Goal: Information Seeking & Learning: Learn about a topic

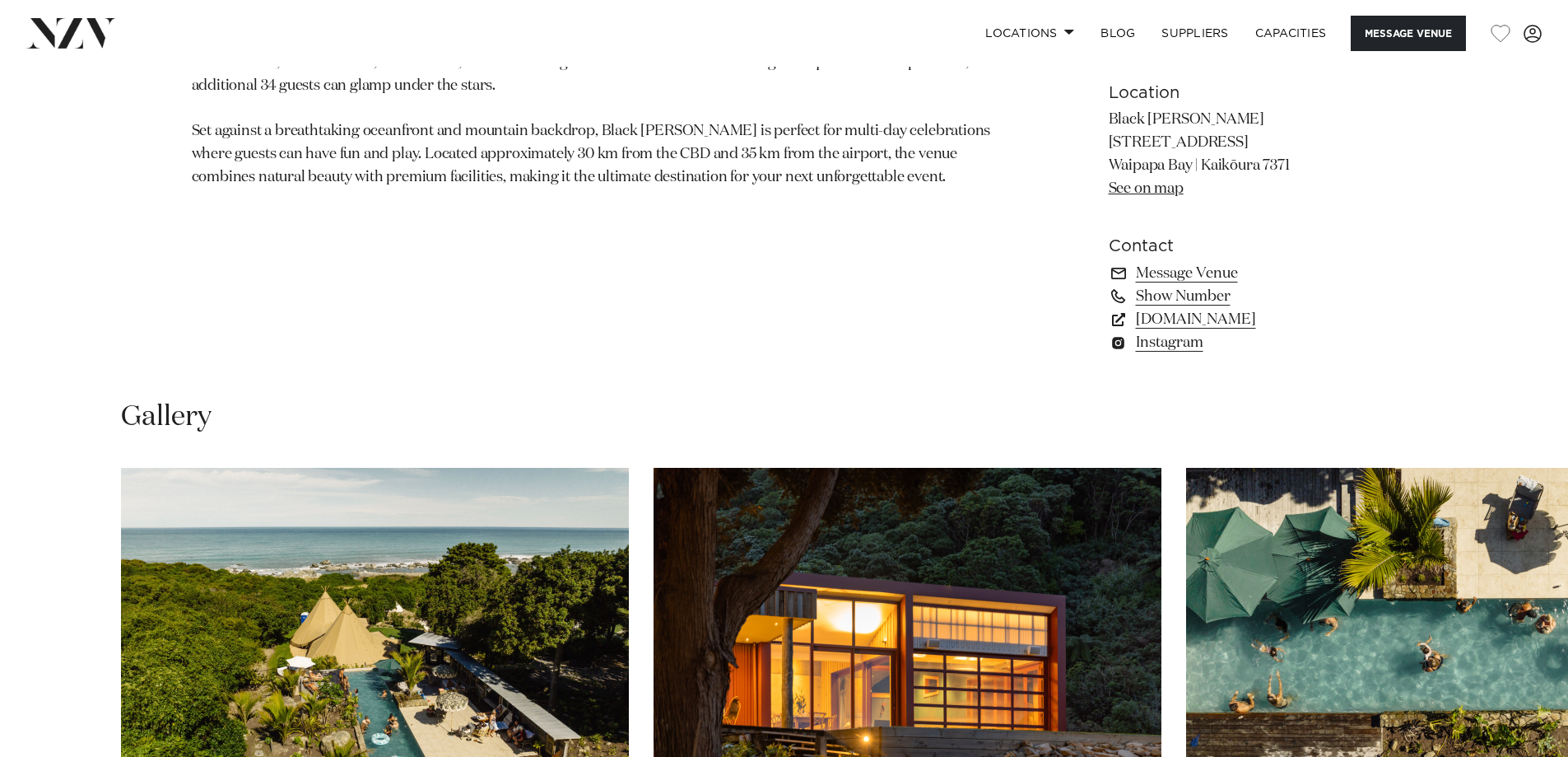
scroll to position [1482, 0]
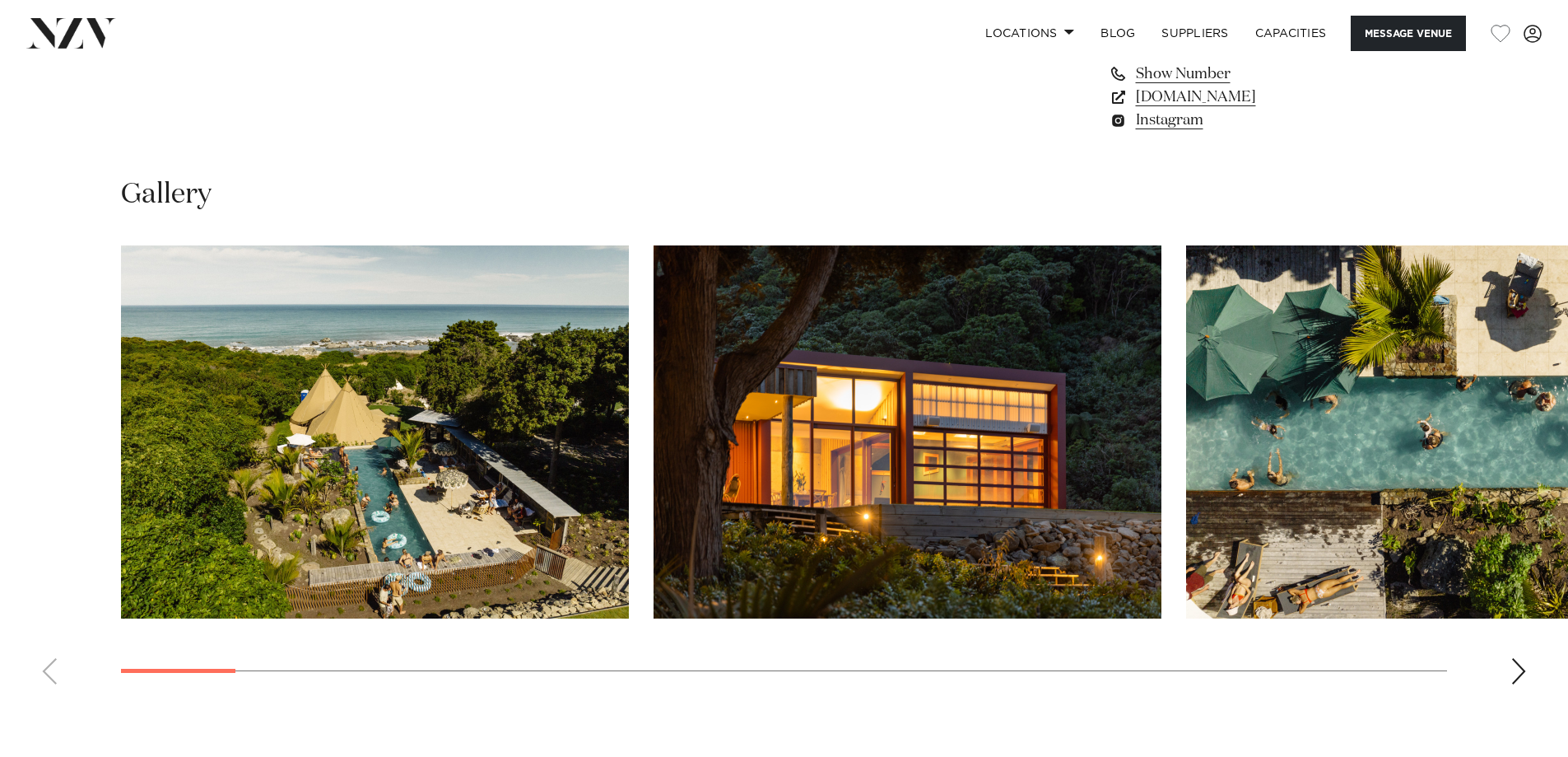
click at [414, 556] on img "1 / 29" at bounding box center [375, 432] width 508 height 373
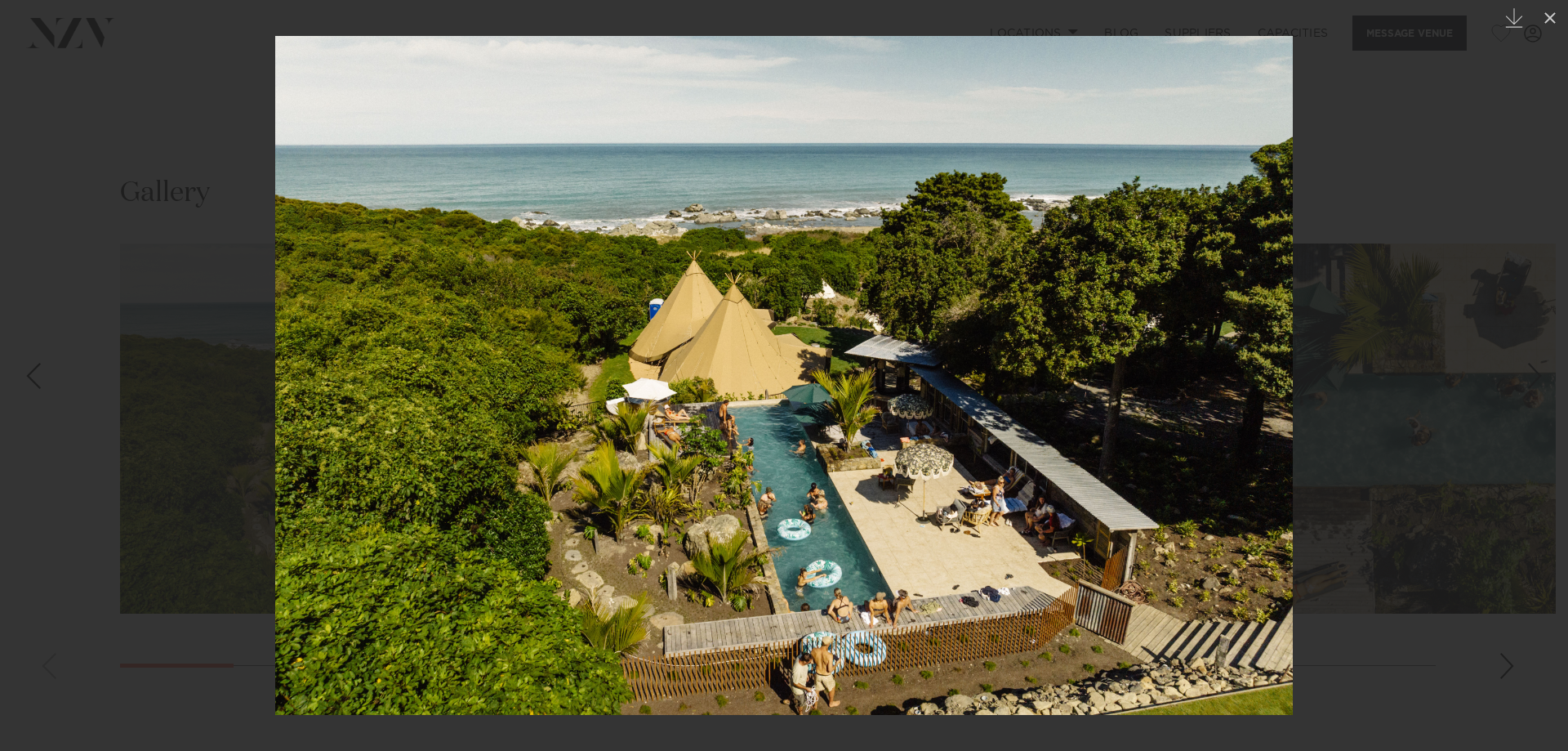
click at [1282, 388] on img at bounding box center [784, 375] width 1018 height 679
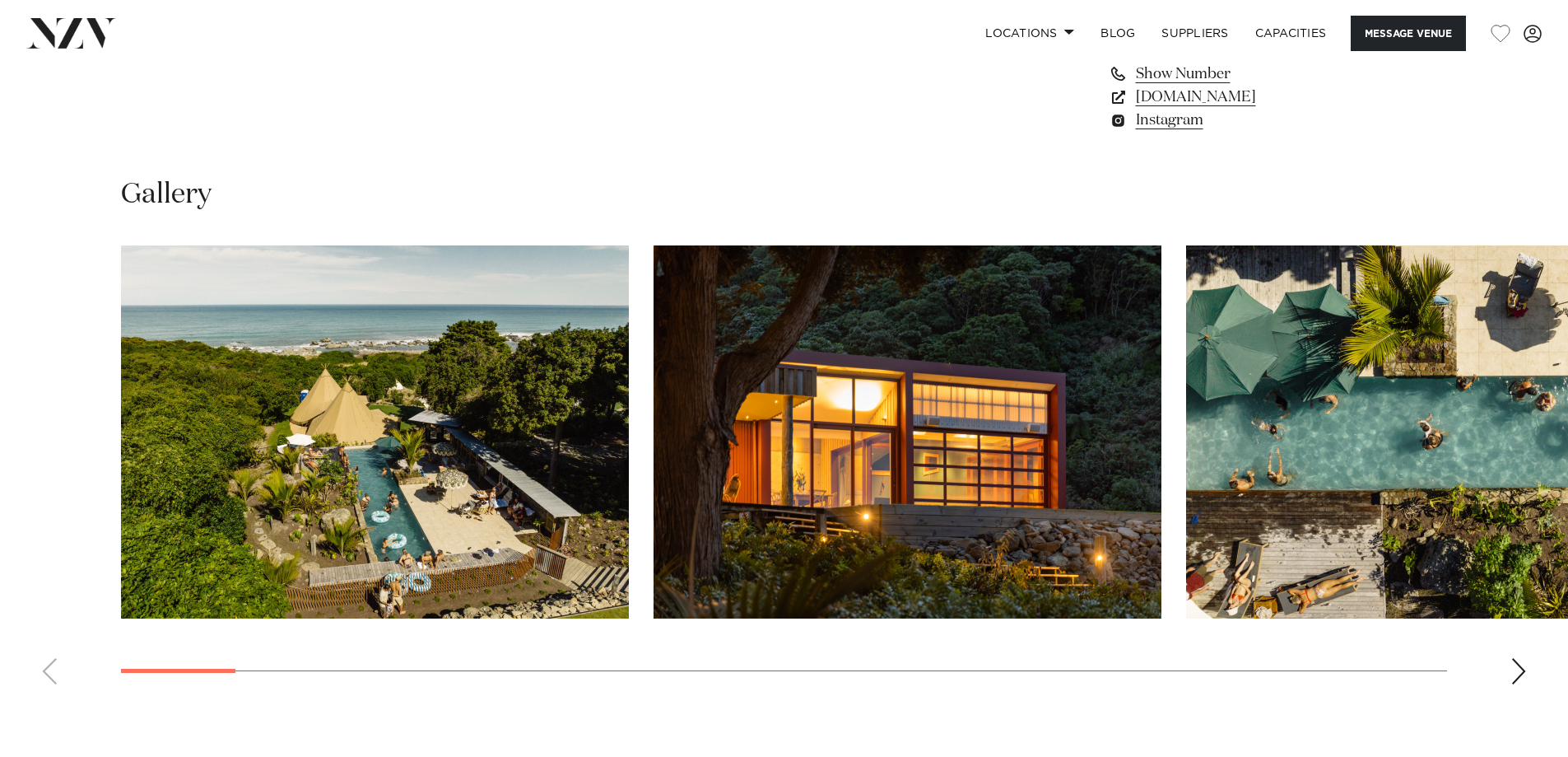
click at [944, 452] on img "2 / 29" at bounding box center [907, 432] width 508 height 373
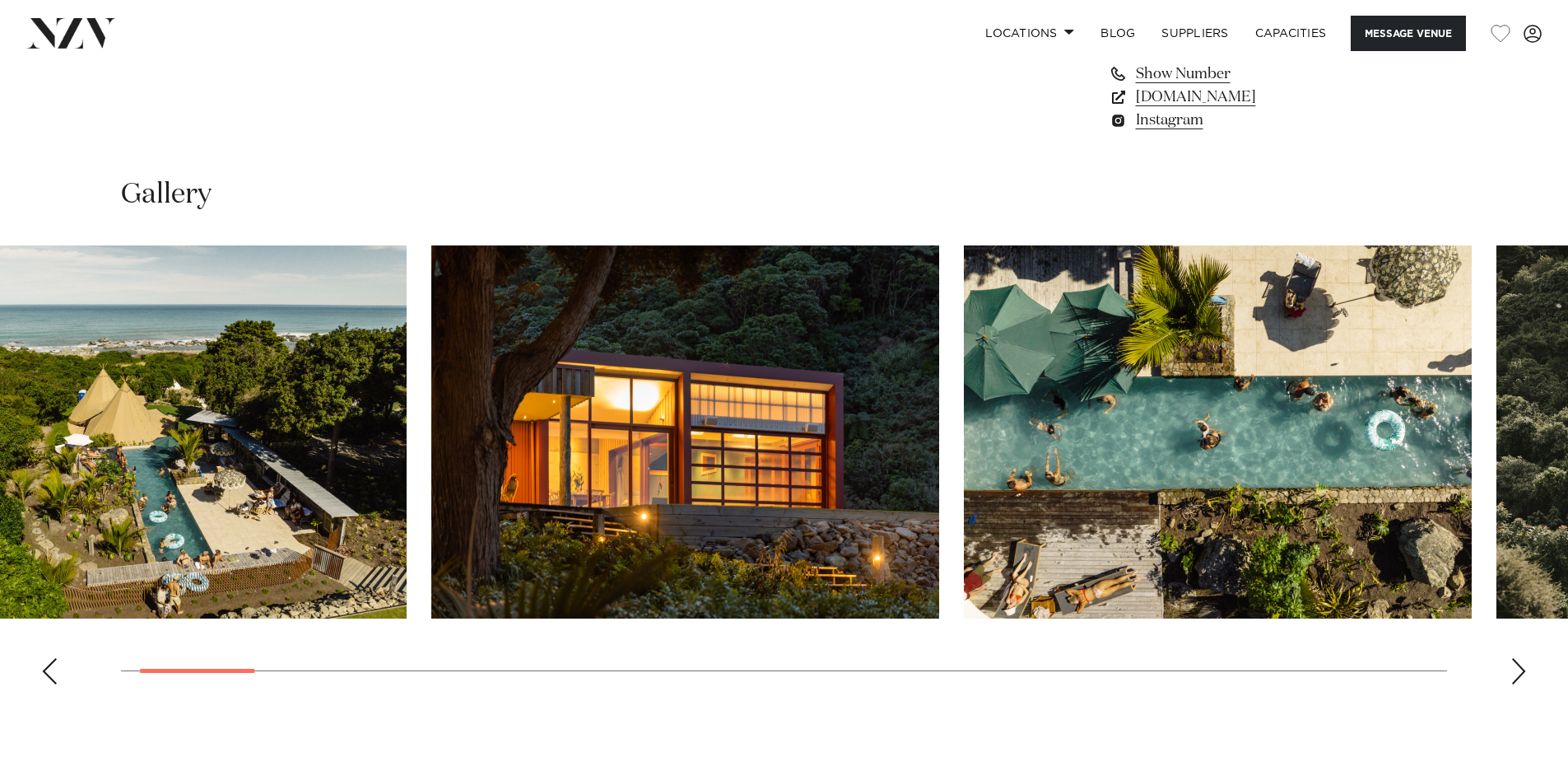
click at [686, 519] on img "2 / 29" at bounding box center [685, 432] width 508 height 373
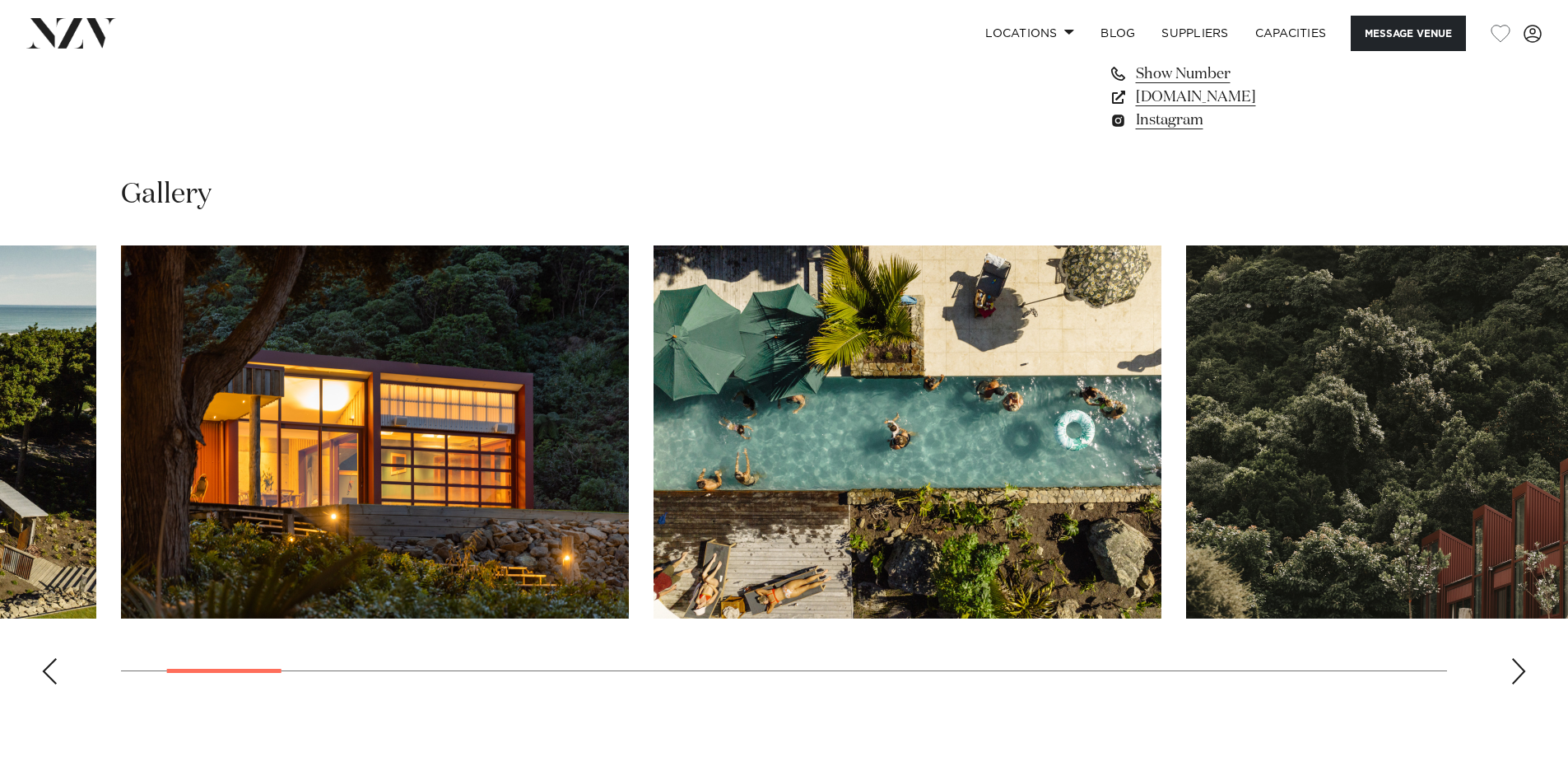
scroll to position [1565, 0]
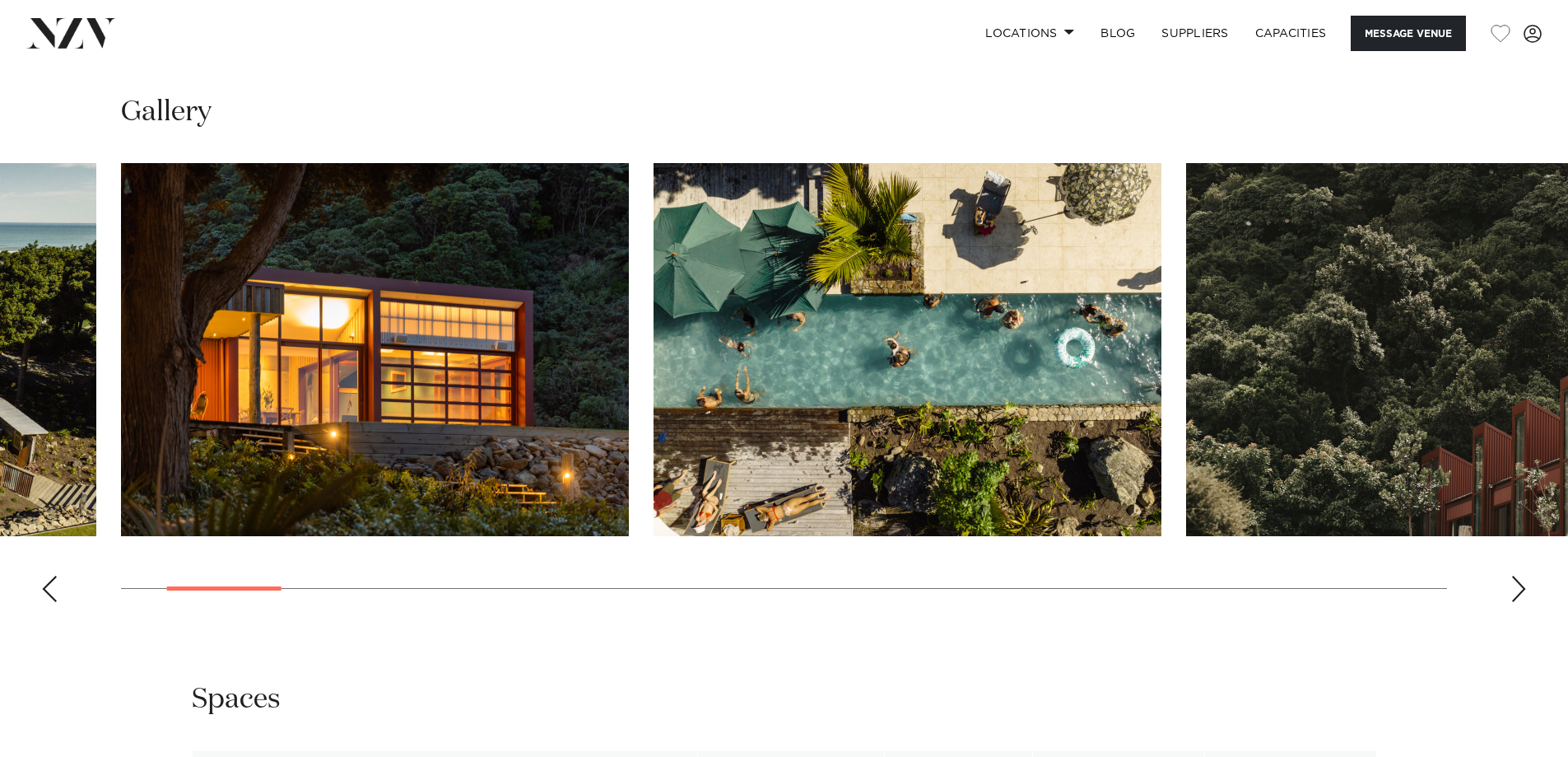
click at [390, 484] on img "2 / 29" at bounding box center [375, 350] width 508 height 373
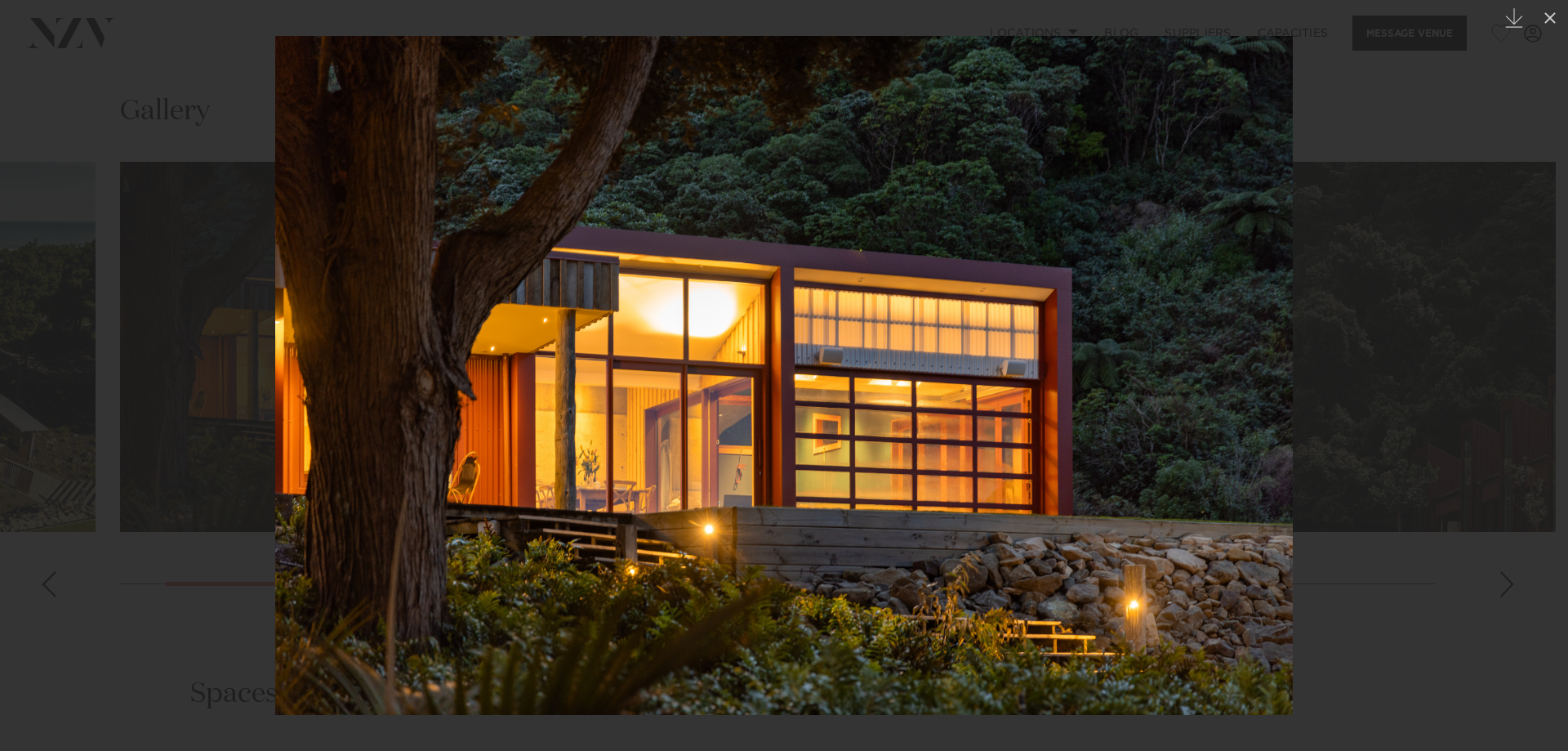
click at [1277, 370] on img at bounding box center [784, 375] width 1018 height 679
click at [1389, 428] on div at bounding box center [784, 375] width 1568 height 751
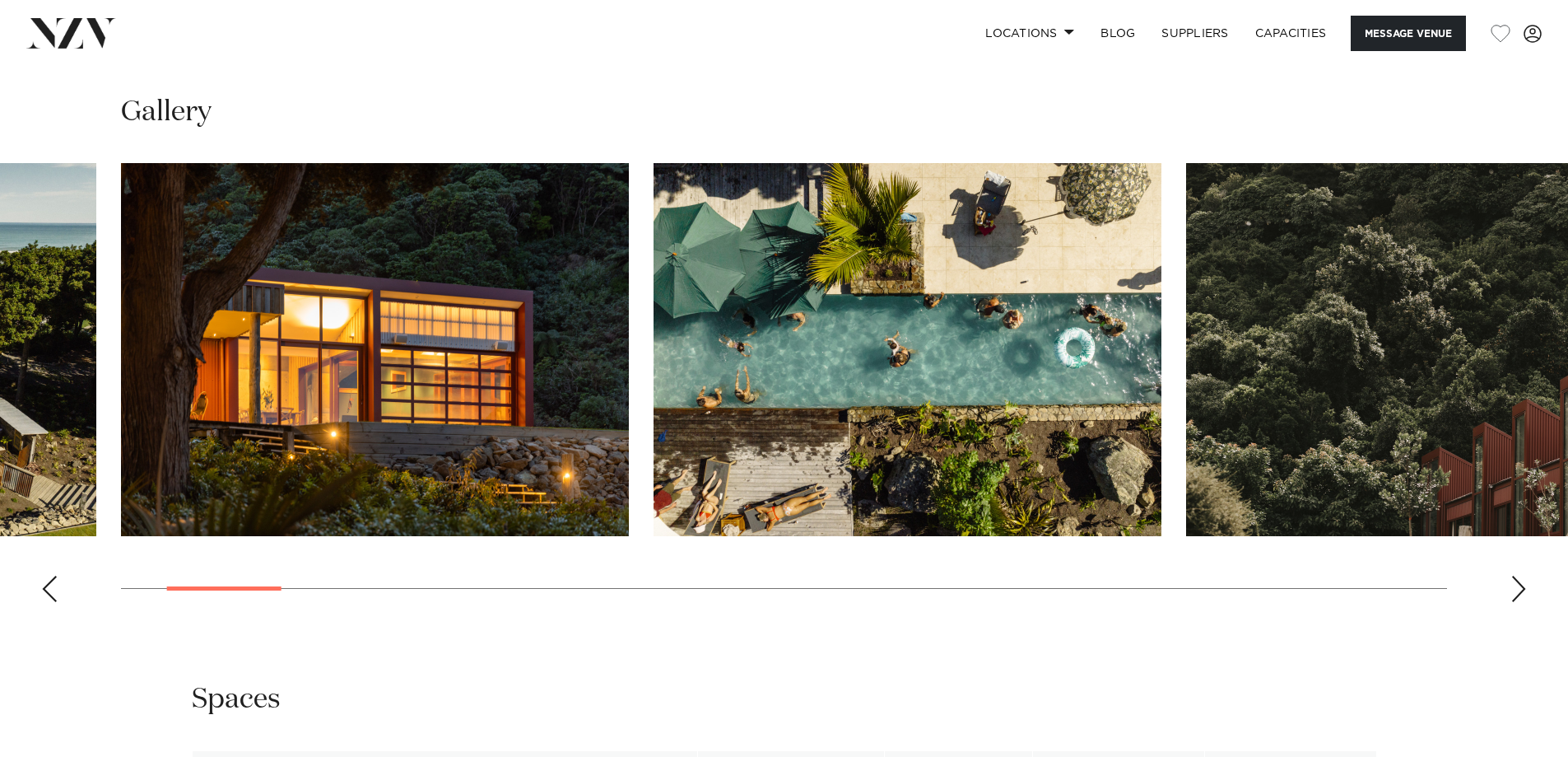
click at [1520, 590] on div "Next slide" at bounding box center [1519, 589] width 17 height 27
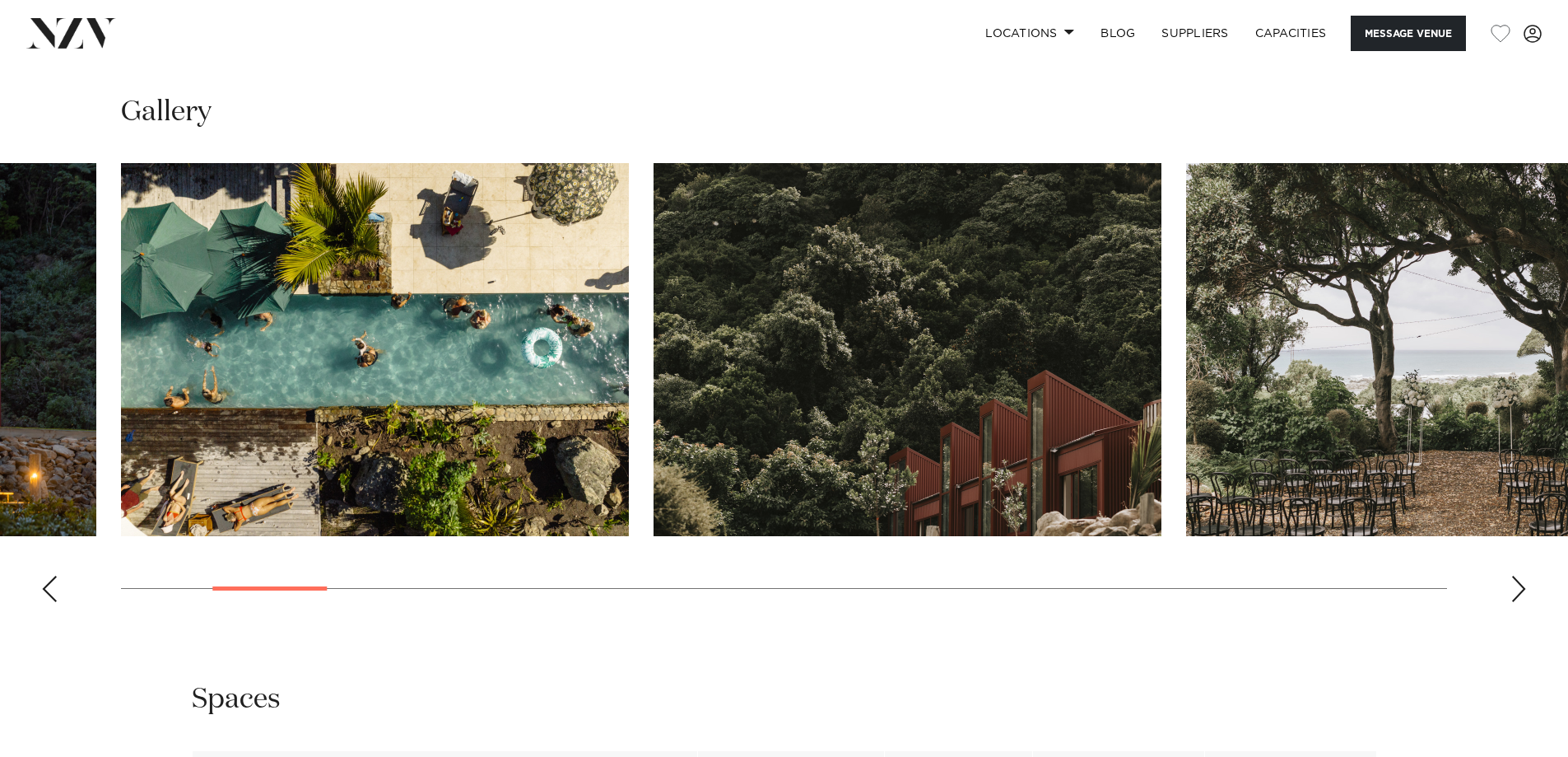
click at [1520, 589] on div "Next slide" at bounding box center [1519, 589] width 17 height 27
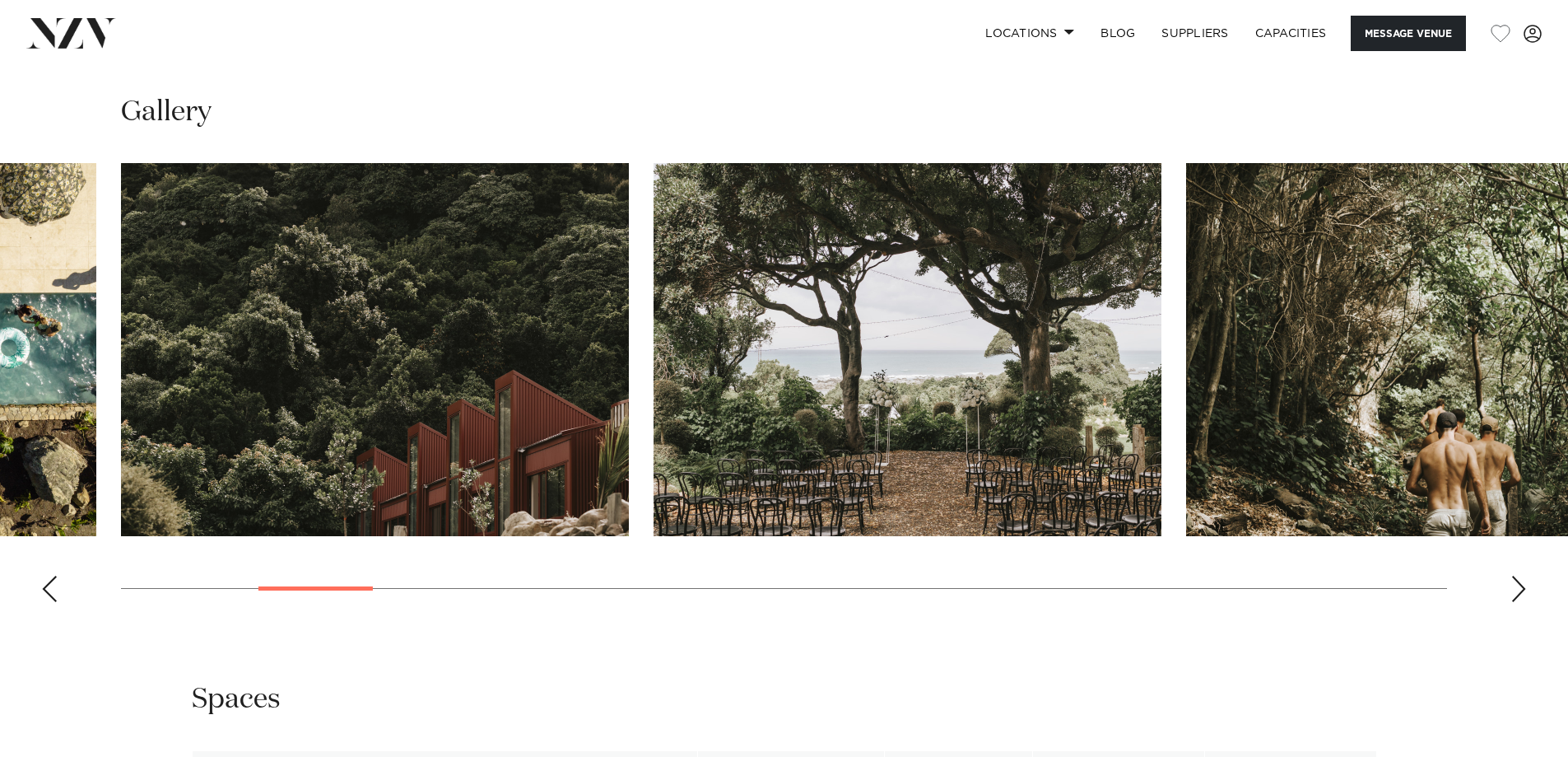
click at [1518, 586] on div "Next slide" at bounding box center [1519, 589] width 17 height 27
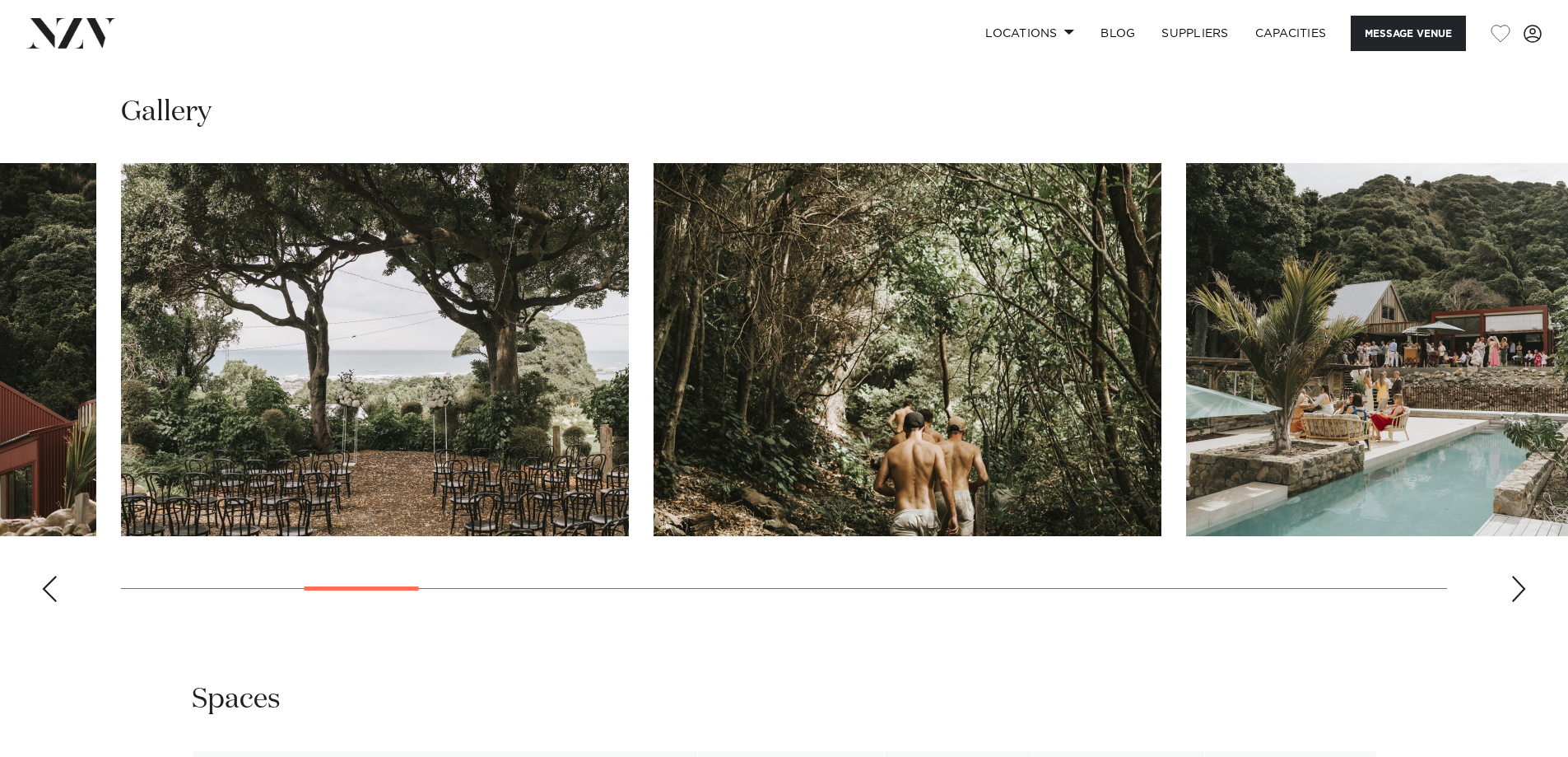
click at [1518, 586] on div "Next slide" at bounding box center [1519, 589] width 17 height 27
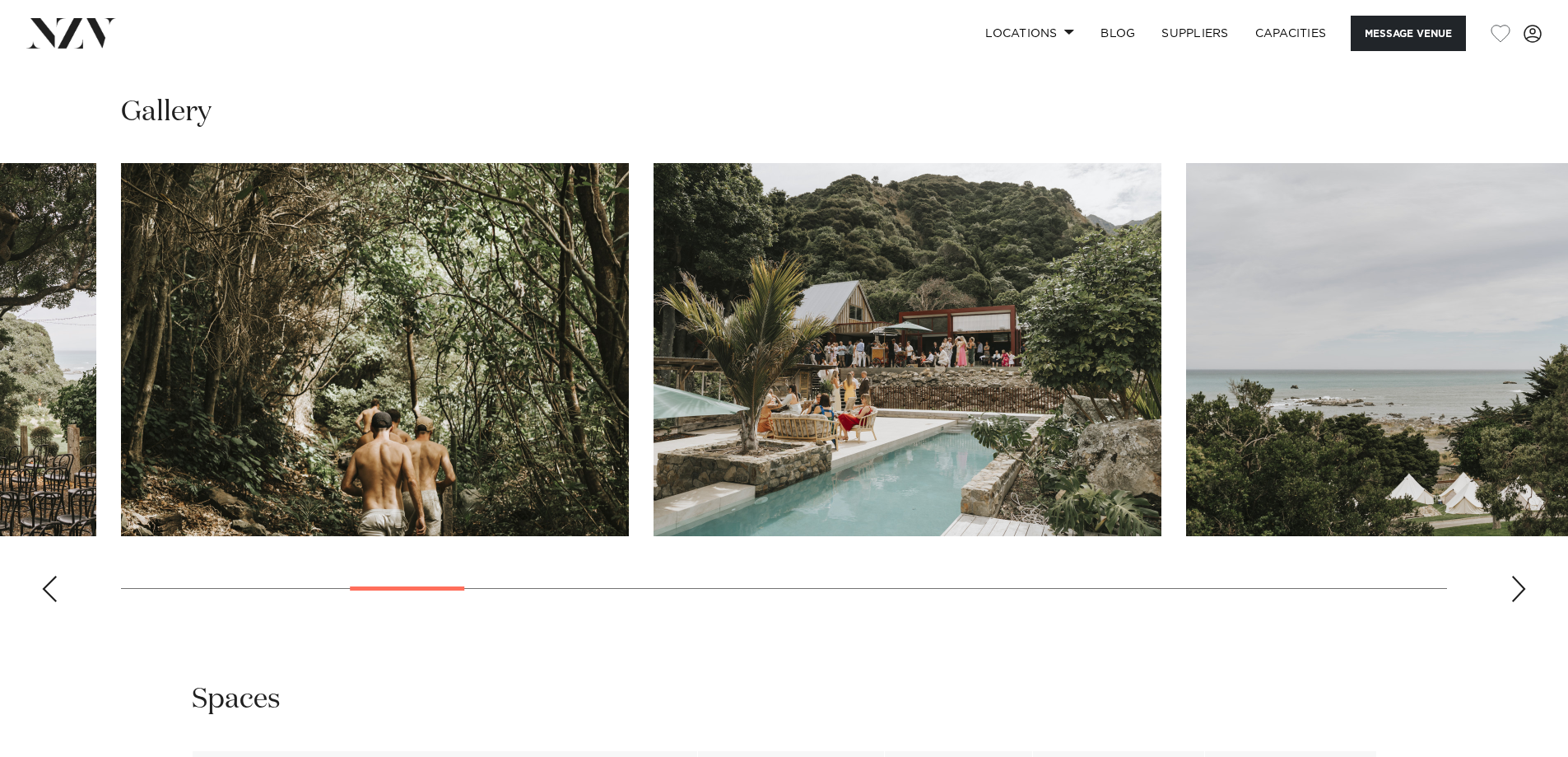
click at [1512, 583] on div "Next slide" at bounding box center [1519, 589] width 17 height 27
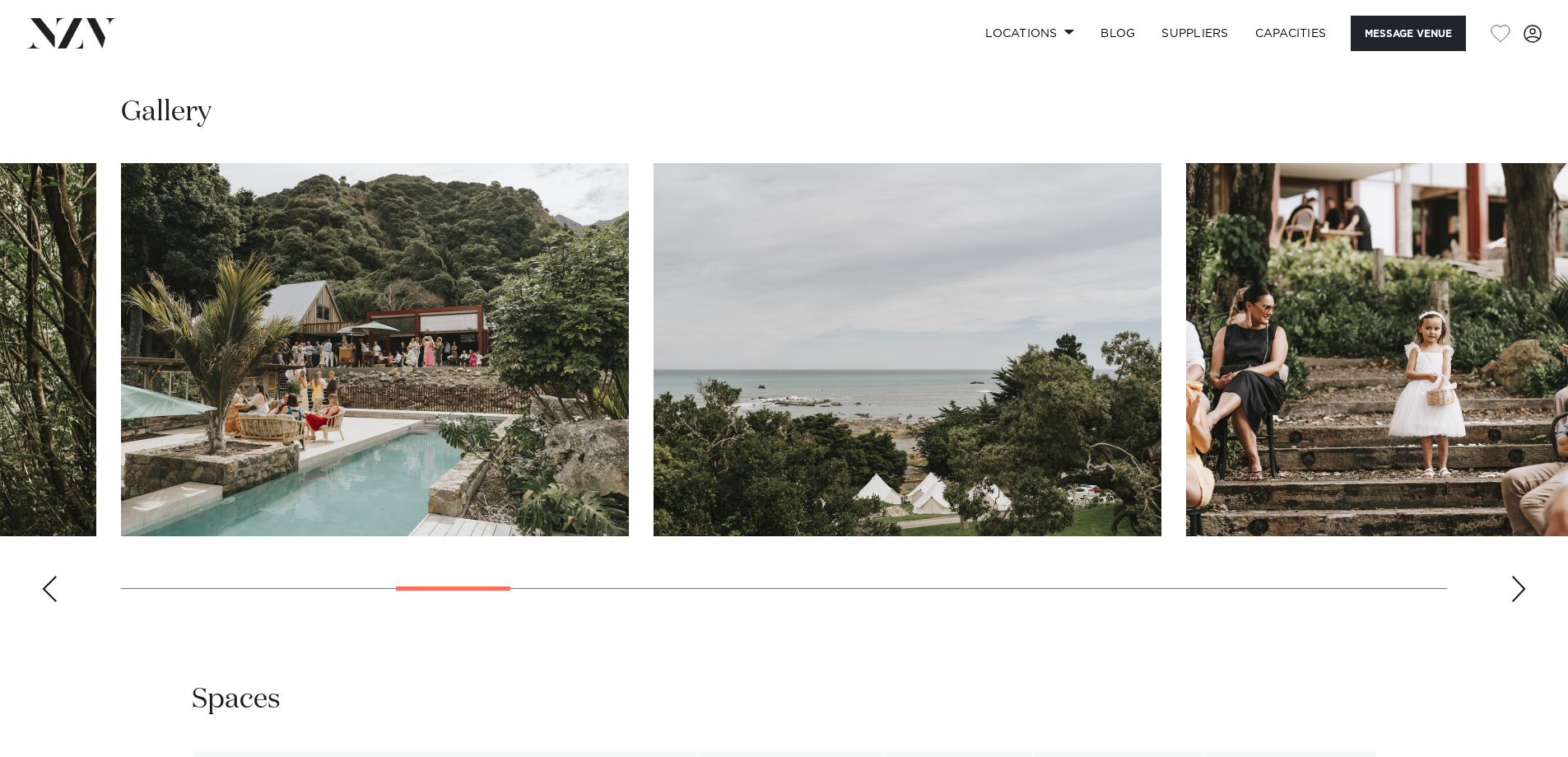
click at [1512, 580] on div "Next slide" at bounding box center [1519, 589] width 17 height 27
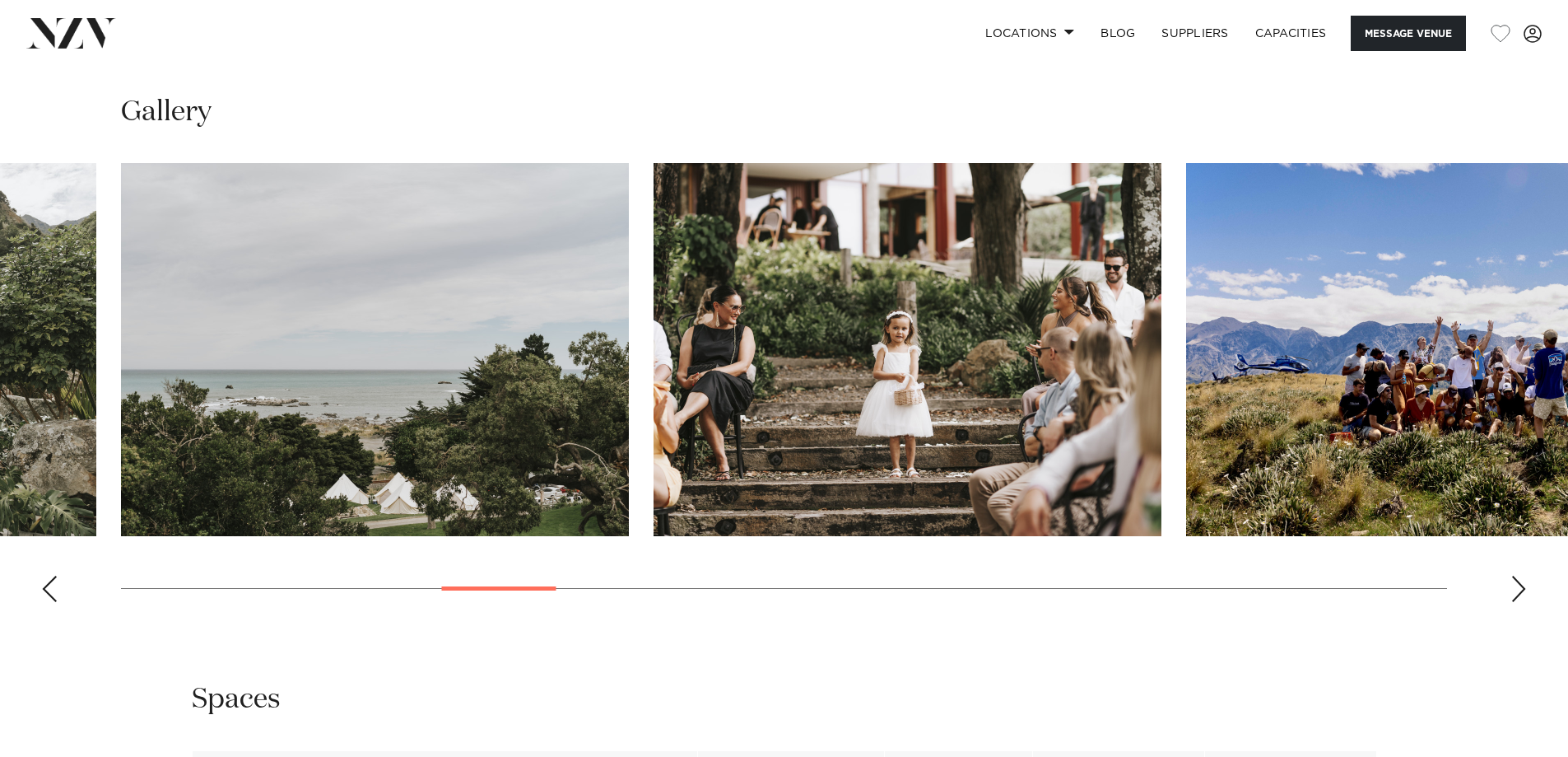
click at [1511, 579] on div "Next slide" at bounding box center [1519, 589] width 17 height 27
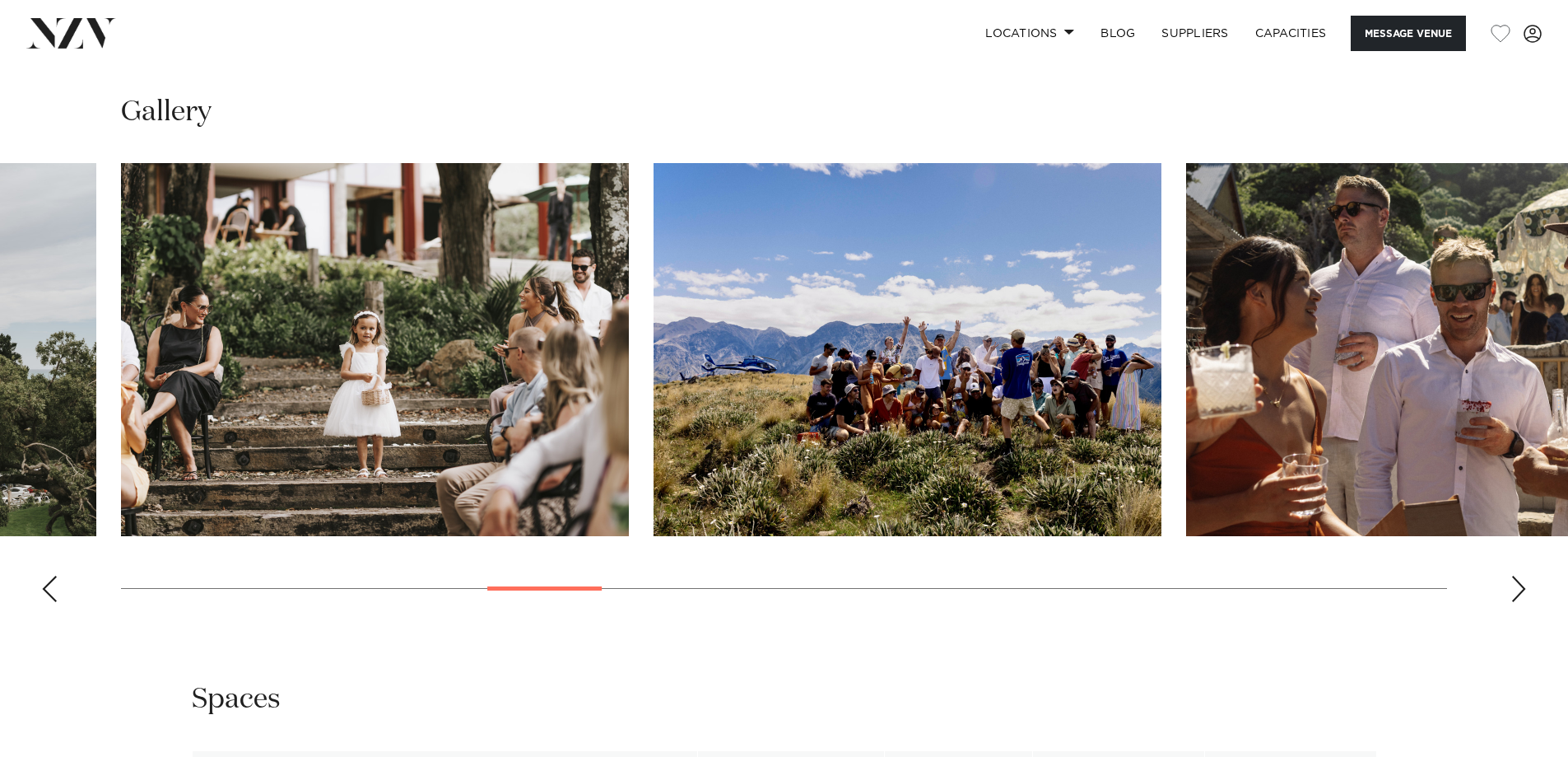
click at [1514, 585] on div "Next slide" at bounding box center [1519, 589] width 17 height 27
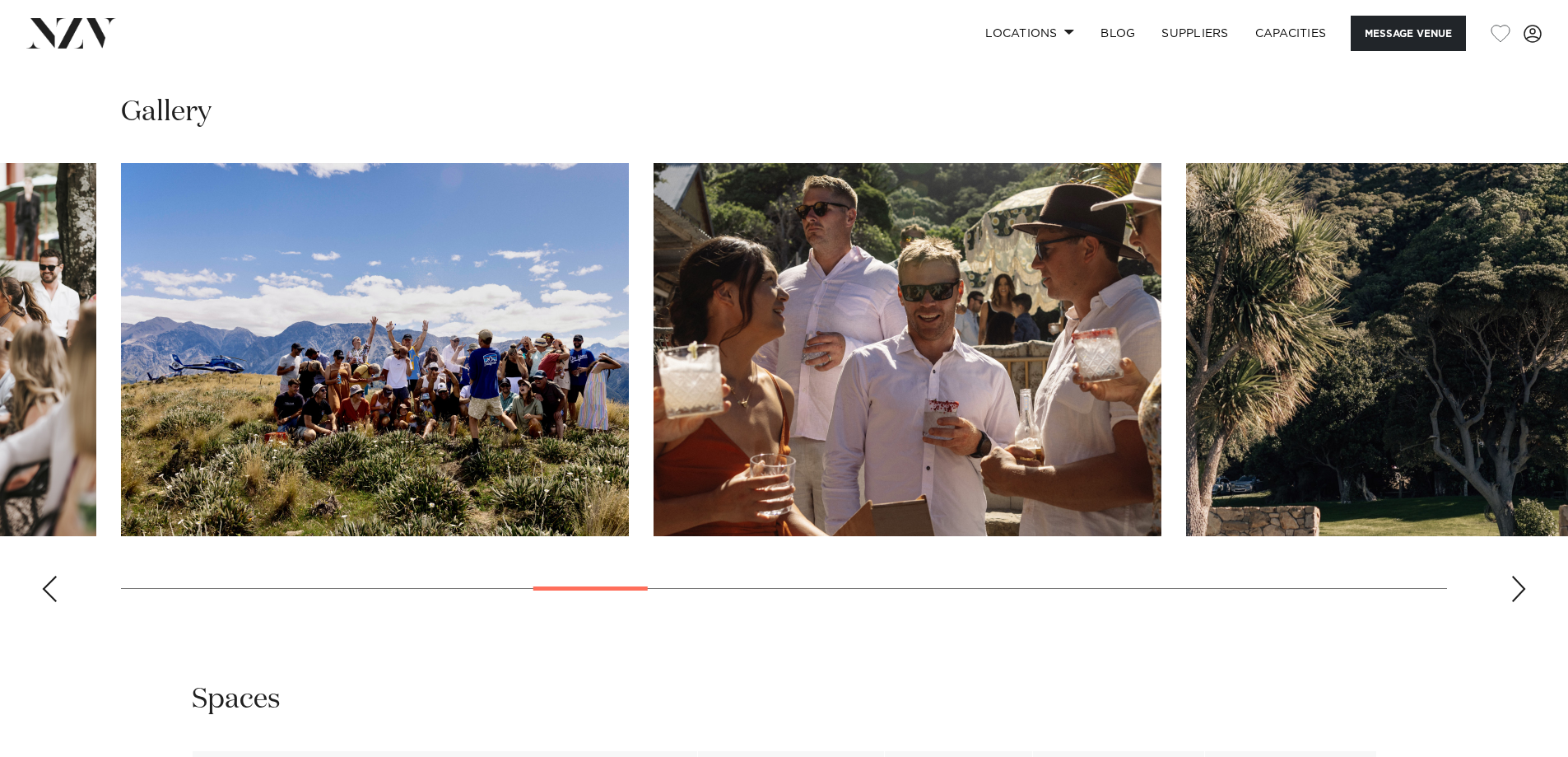
click at [1509, 578] on swiper-container at bounding box center [784, 389] width 1568 height 452
click at [1520, 587] on div "Next slide" at bounding box center [1519, 589] width 17 height 27
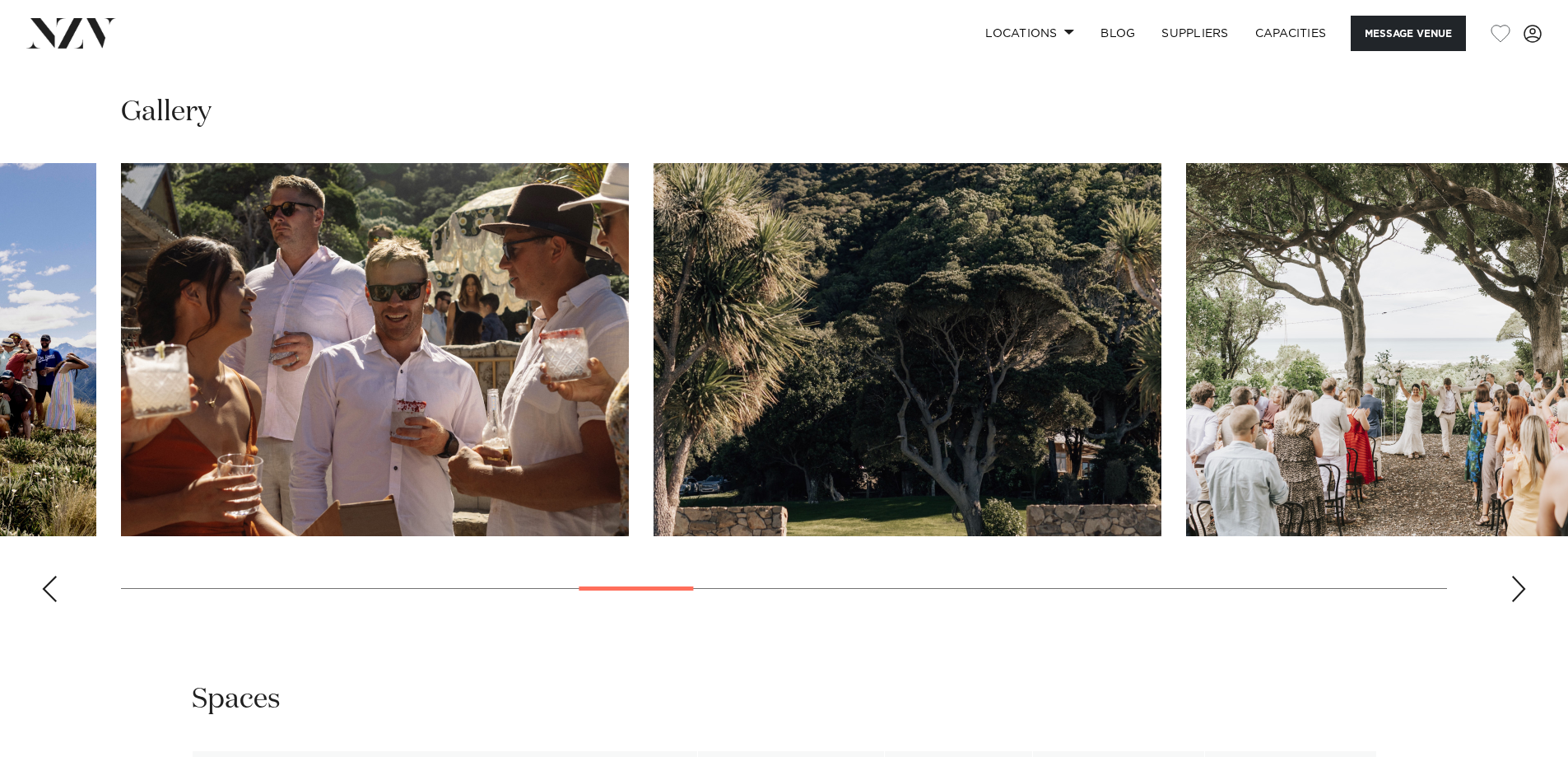
click at [1531, 587] on swiper-container at bounding box center [784, 389] width 1568 height 452
click at [1509, 591] on swiper-container at bounding box center [784, 389] width 1568 height 452
click at [1518, 581] on div "Next slide" at bounding box center [1519, 589] width 17 height 27
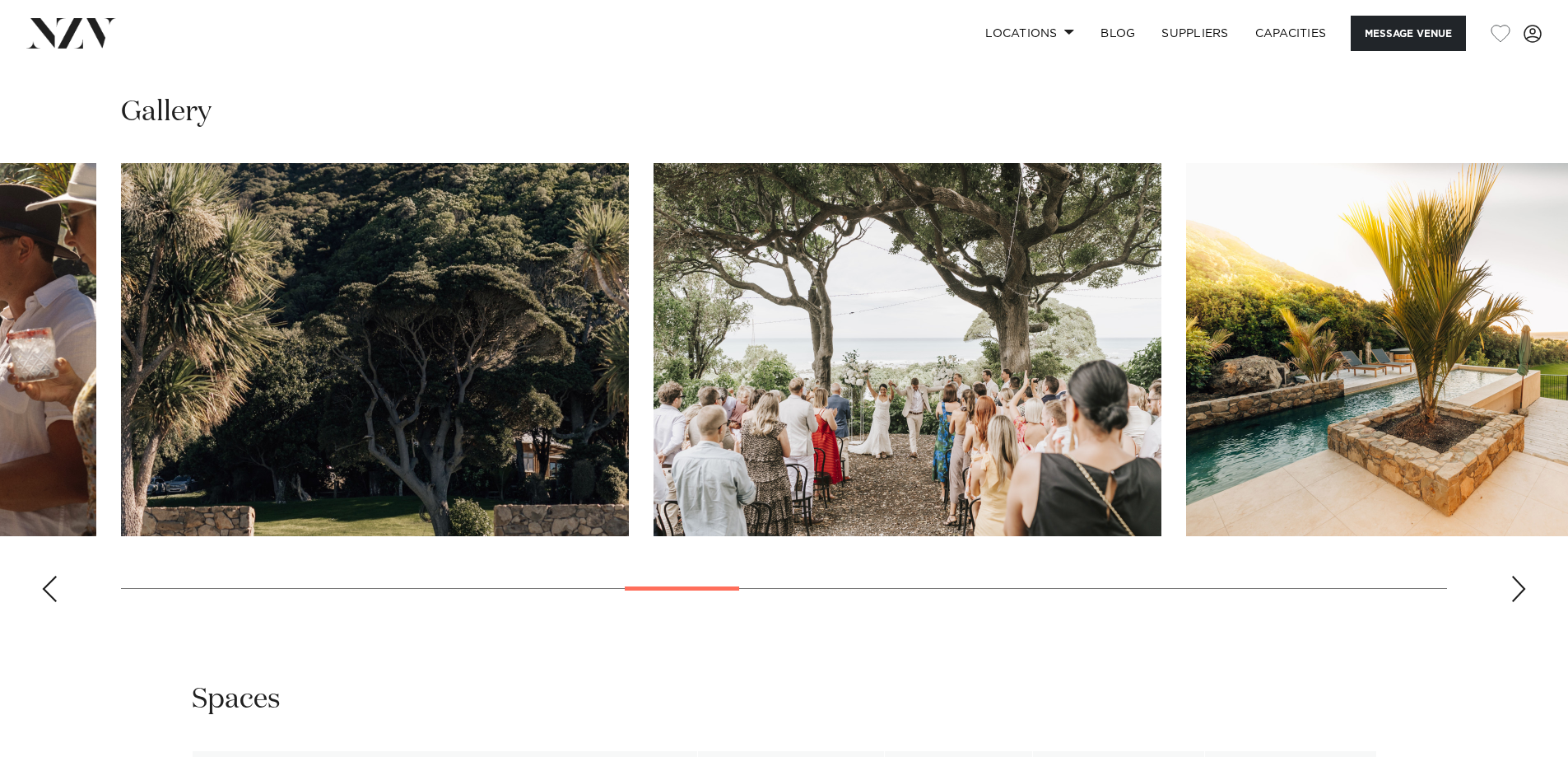
click at [1518, 581] on div "Next slide" at bounding box center [1519, 589] width 17 height 27
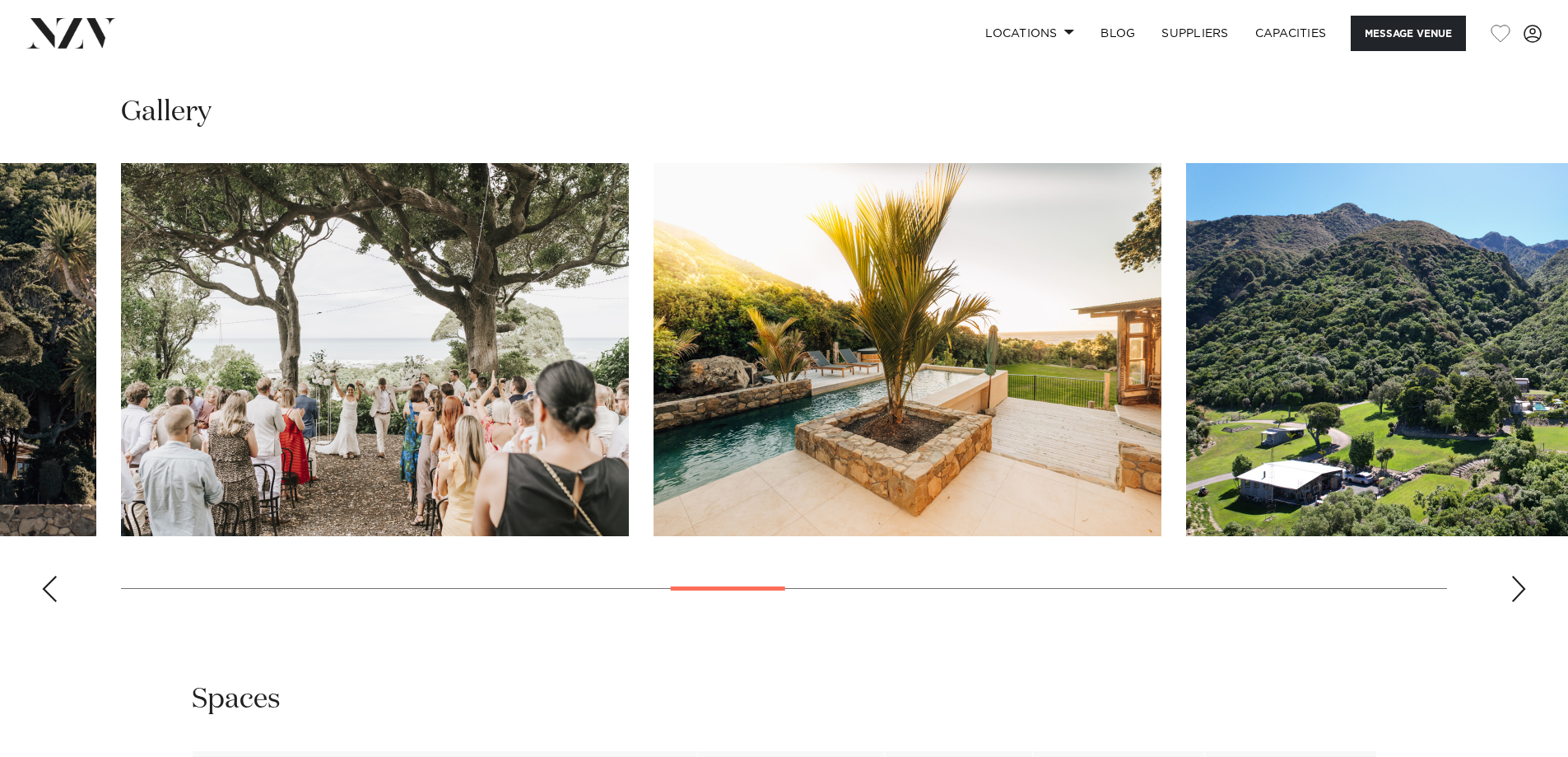
click at [1518, 581] on div "Next slide" at bounding box center [1519, 589] width 17 height 27
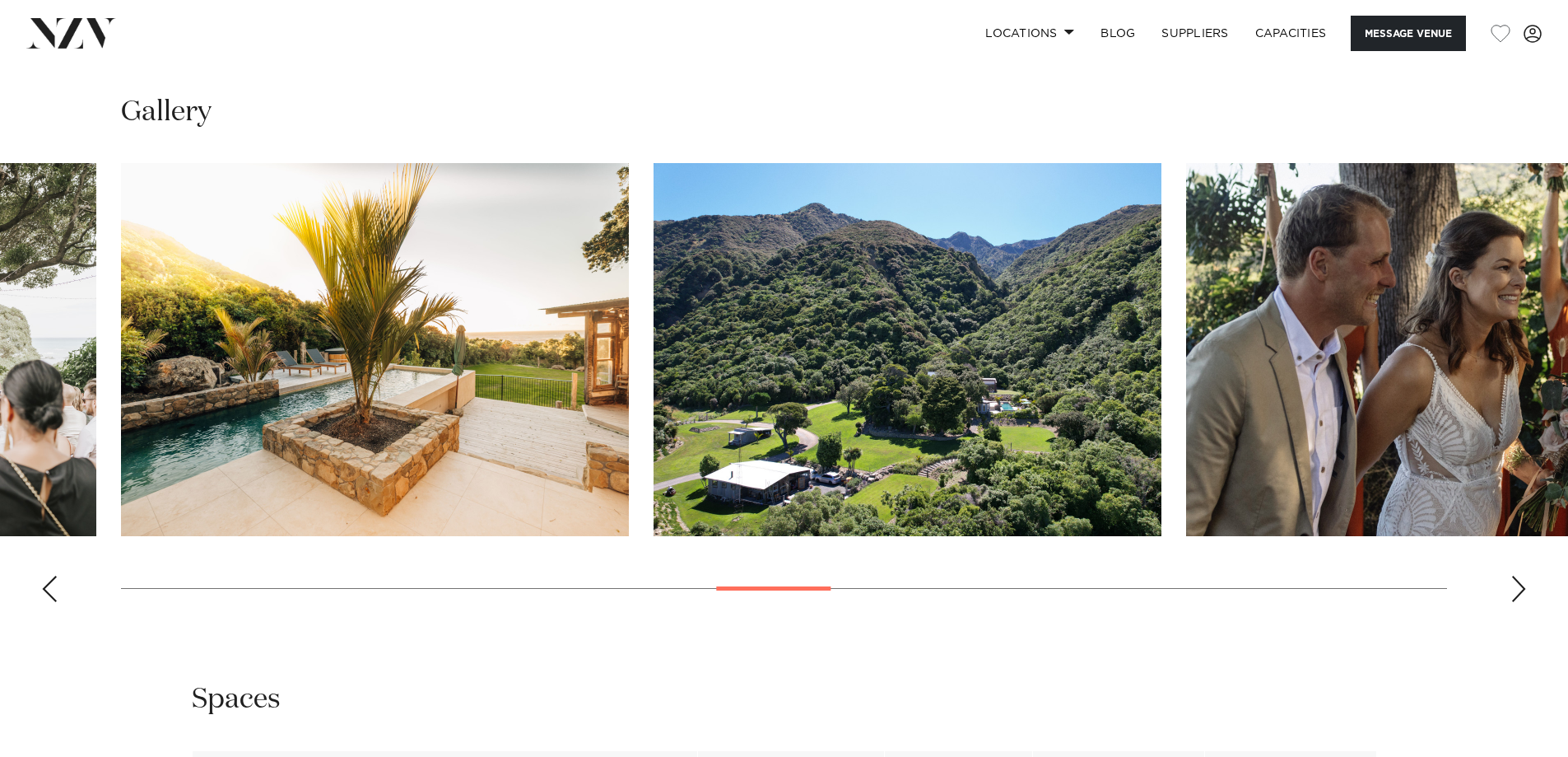
click at [1518, 581] on div "Next slide" at bounding box center [1519, 589] width 17 height 27
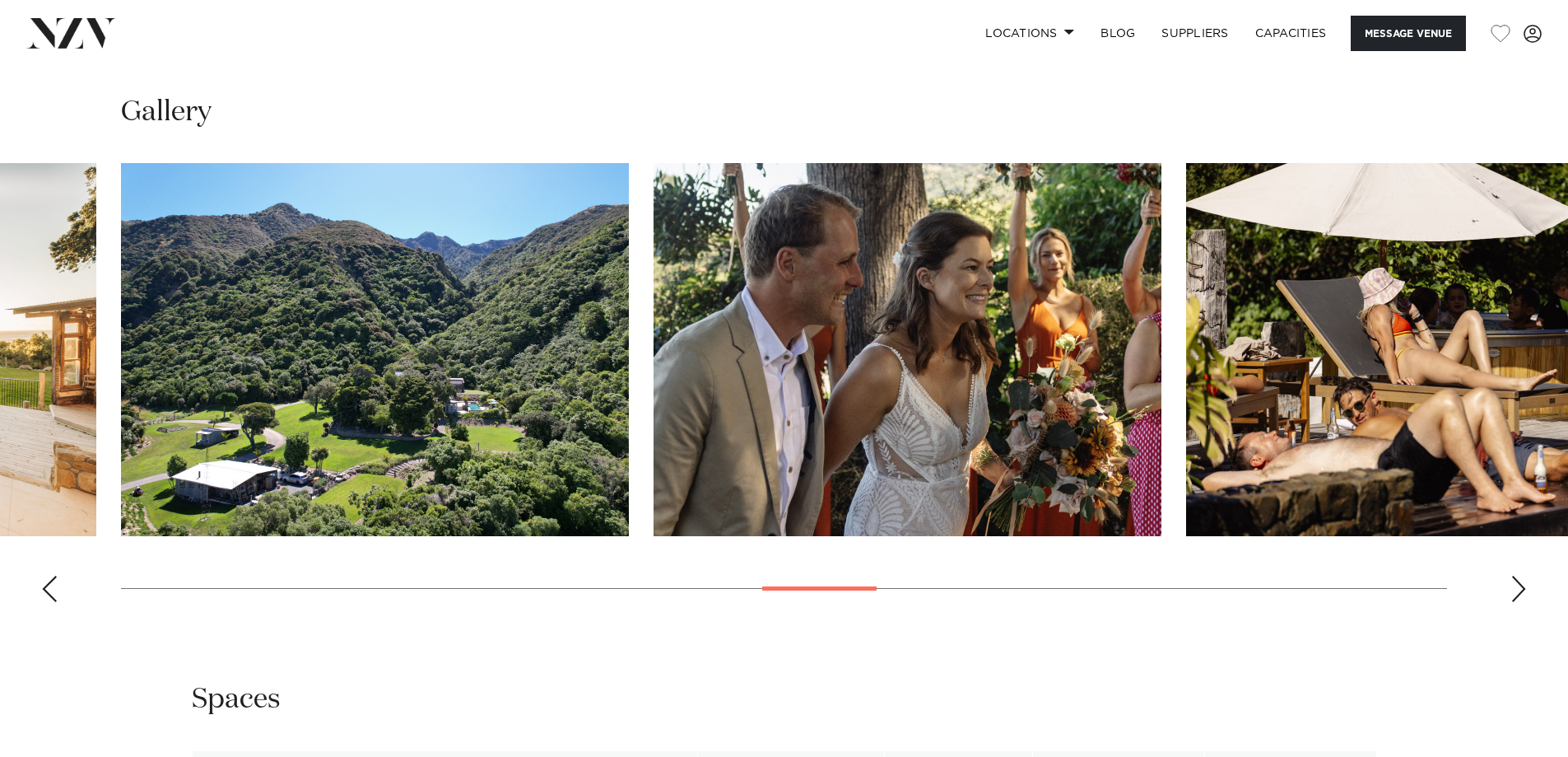
click at [1518, 581] on div "Next slide" at bounding box center [1519, 589] width 17 height 27
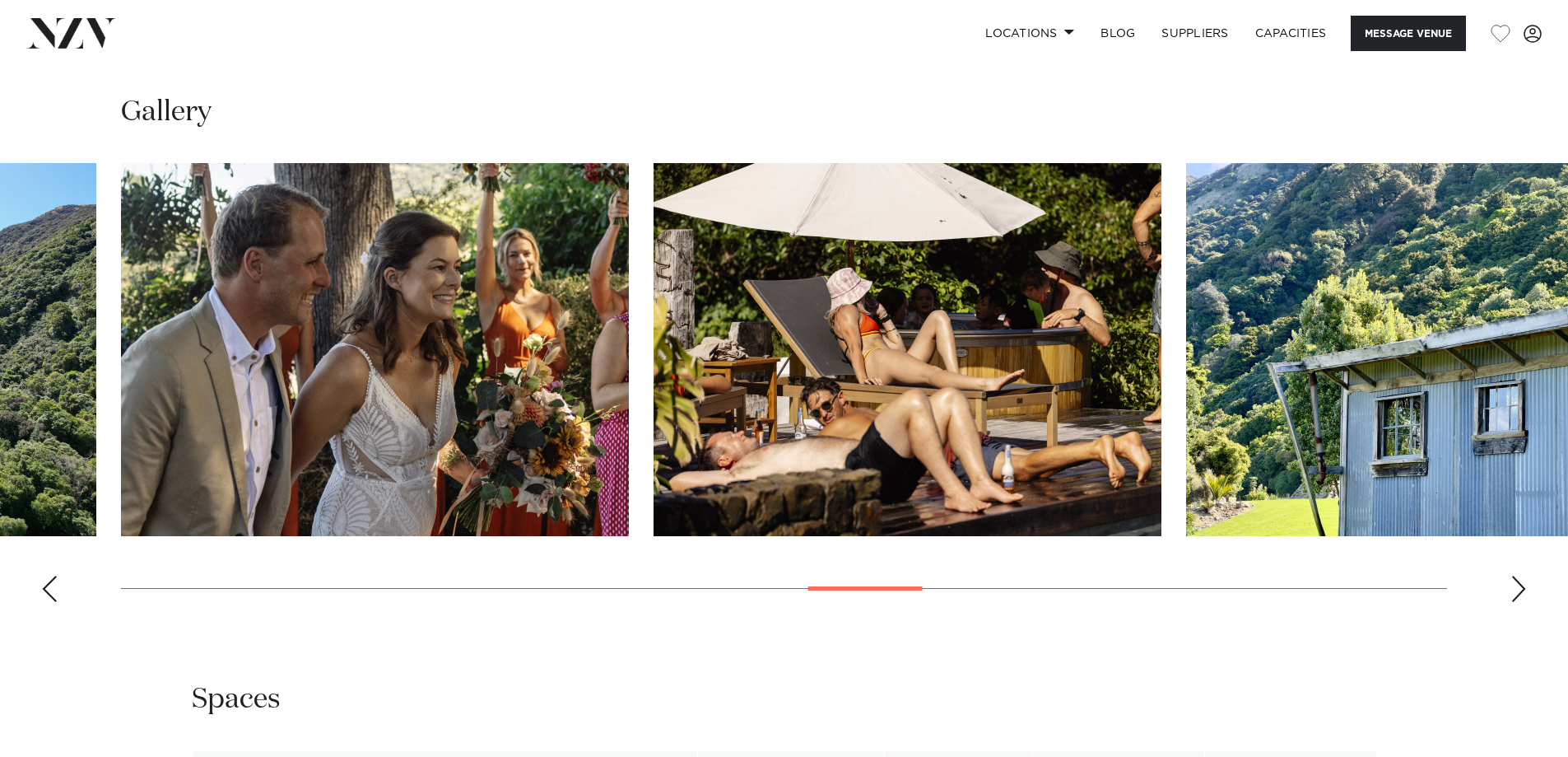
click at [1518, 581] on div "Next slide" at bounding box center [1519, 589] width 17 height 27
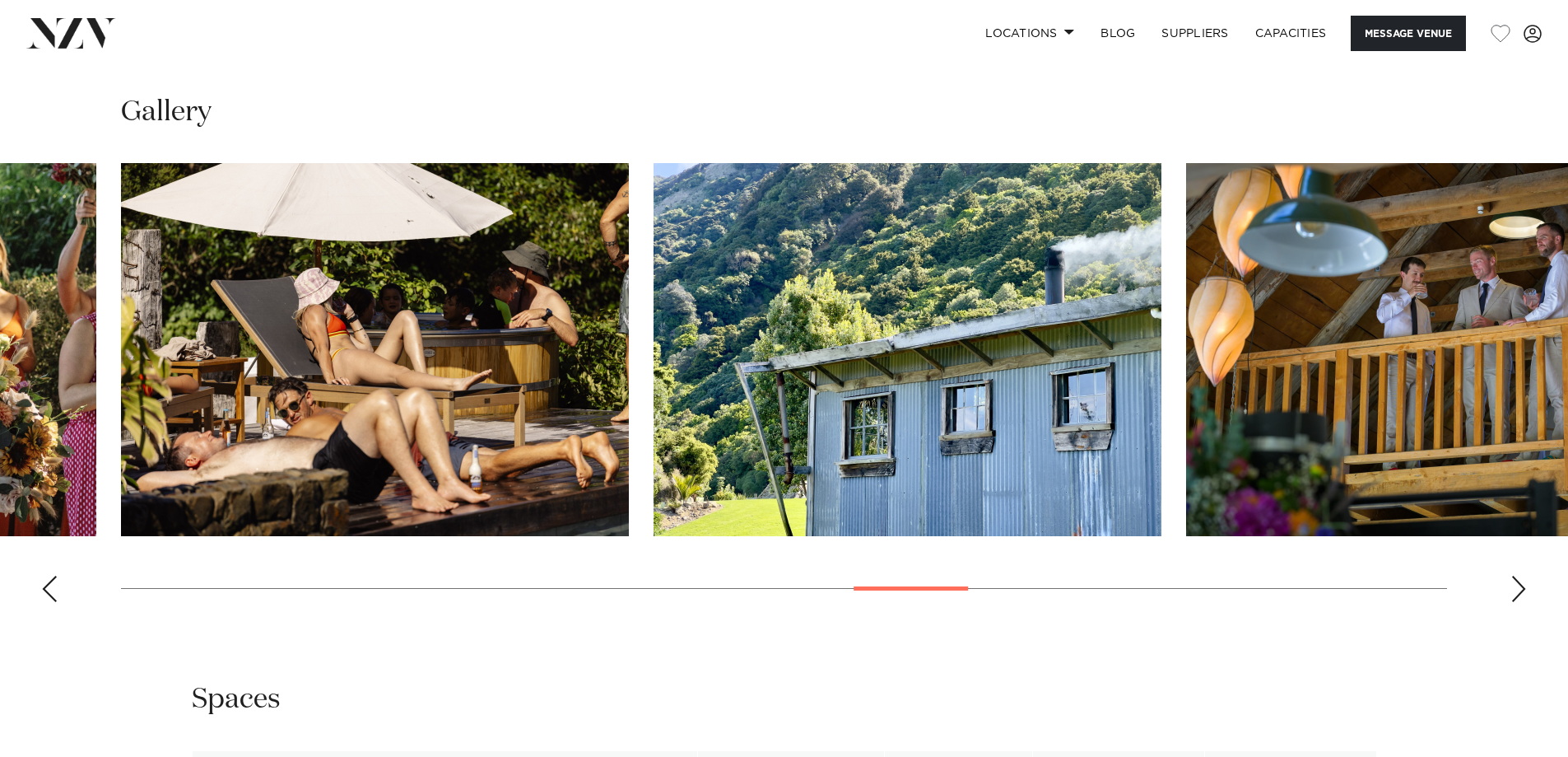
click at [1518, 580] on div "Next slide" at bounding box center [1519, 589] width 17 height 27
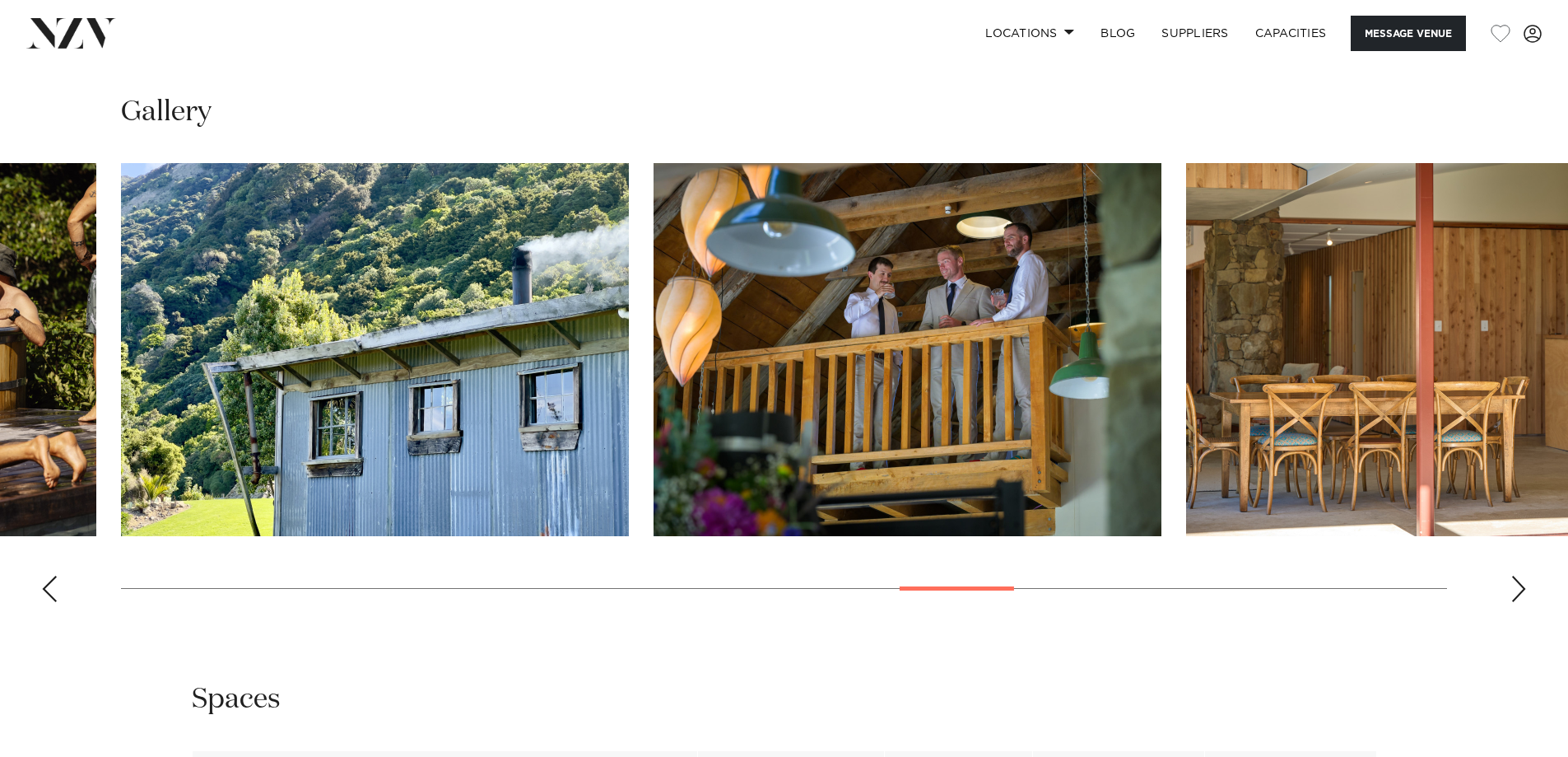
click at [1522, 586] on div "Next slide" at bounding box center [1519, 589] width 17 height 27
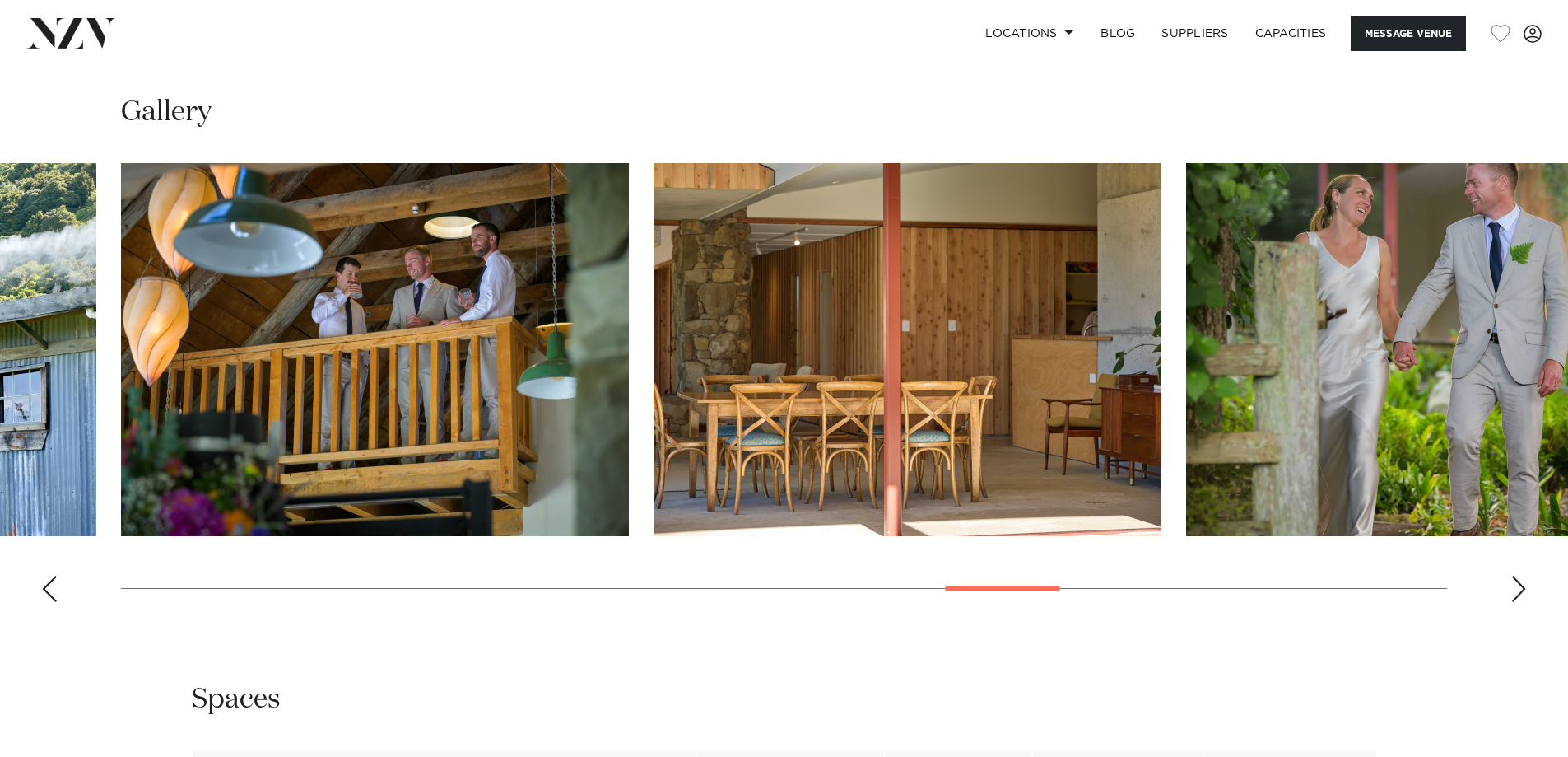
click at [1522, 586] on div "Next slide" at bounding box center [1519, 589] width 17 height 27
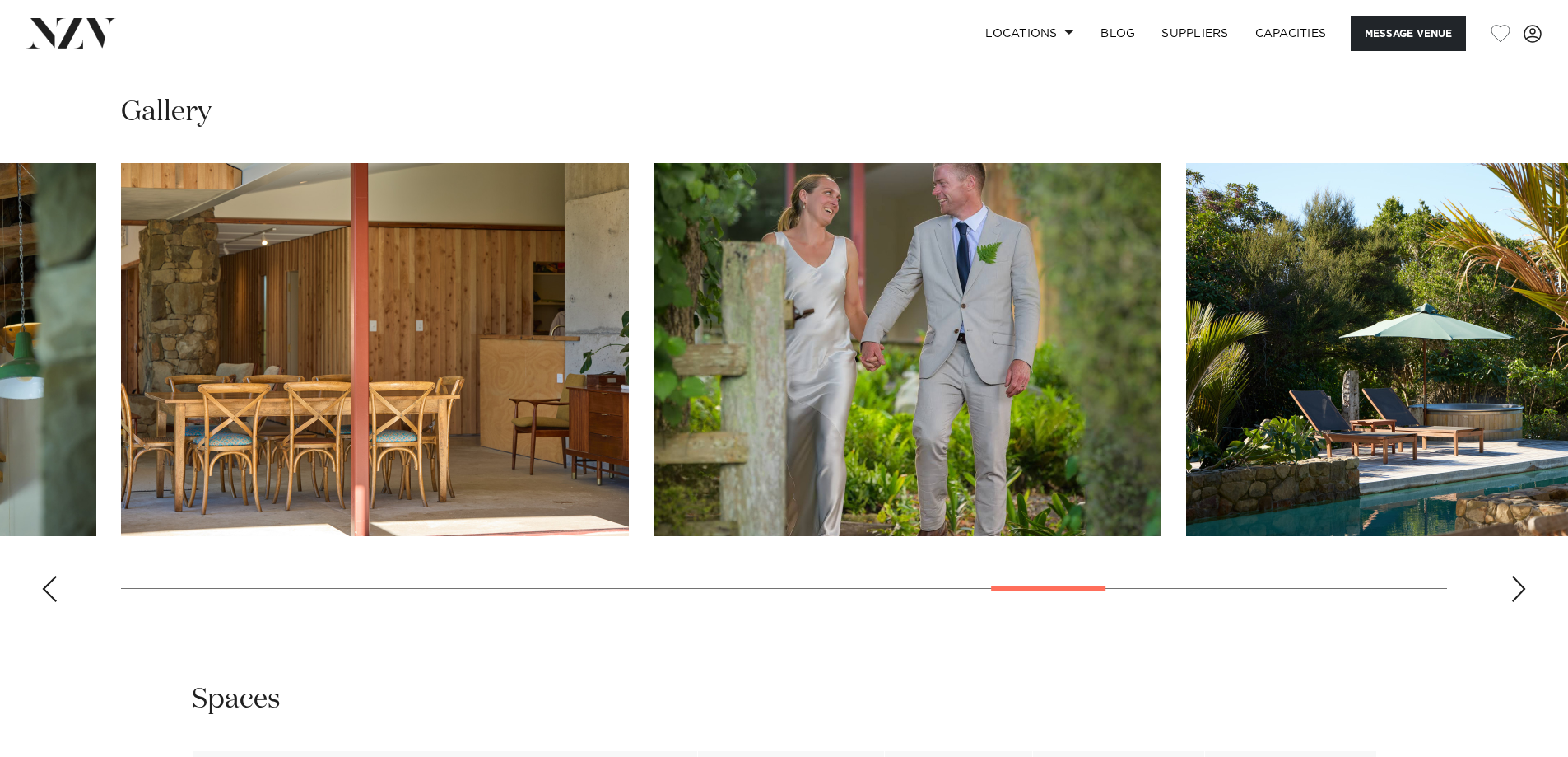
click at [1519, 584] on div "Next slide" at bounding box center [1519, 589] width 17 height 27
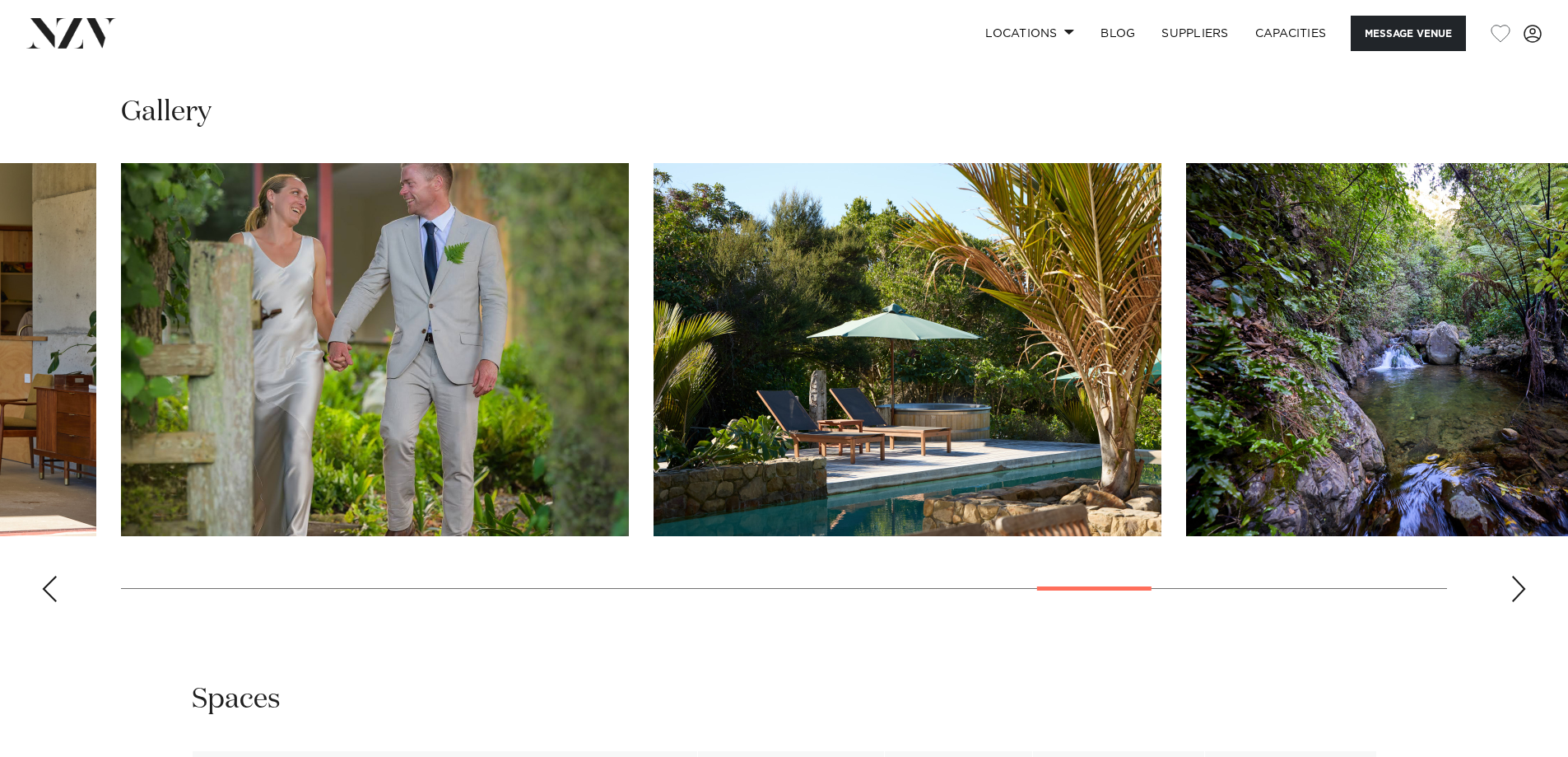
click at [1519, 582] on div "Next slide" at bounding box center [1519, 589] width 17 height 27
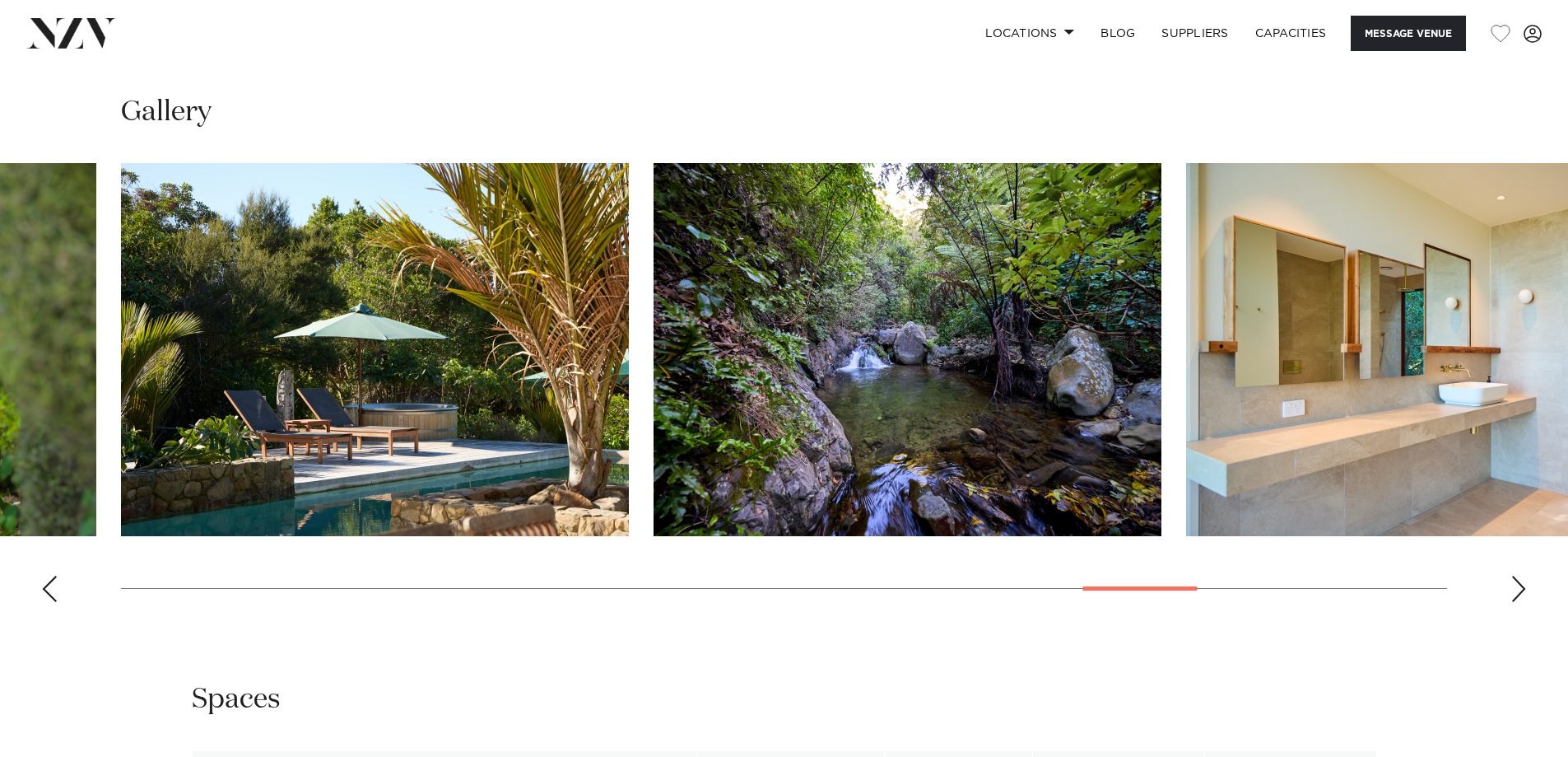
click at [1519, 579] on div "Next slide" at bounding box center [1519, 589] width 17 height 27
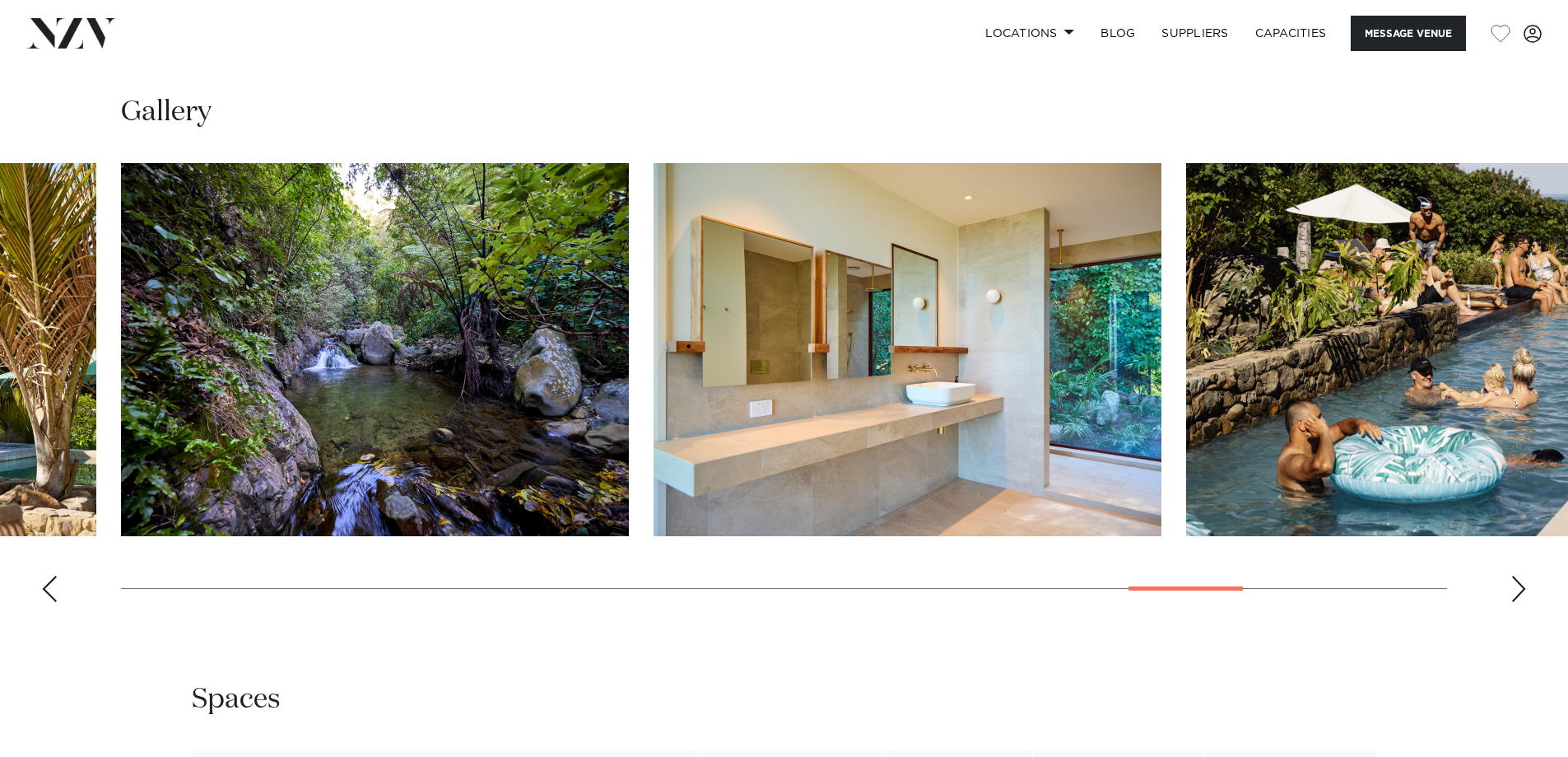
click at [1519, 579] on div "Next slide" at bounding box center [1519, 589] width 17 height 27
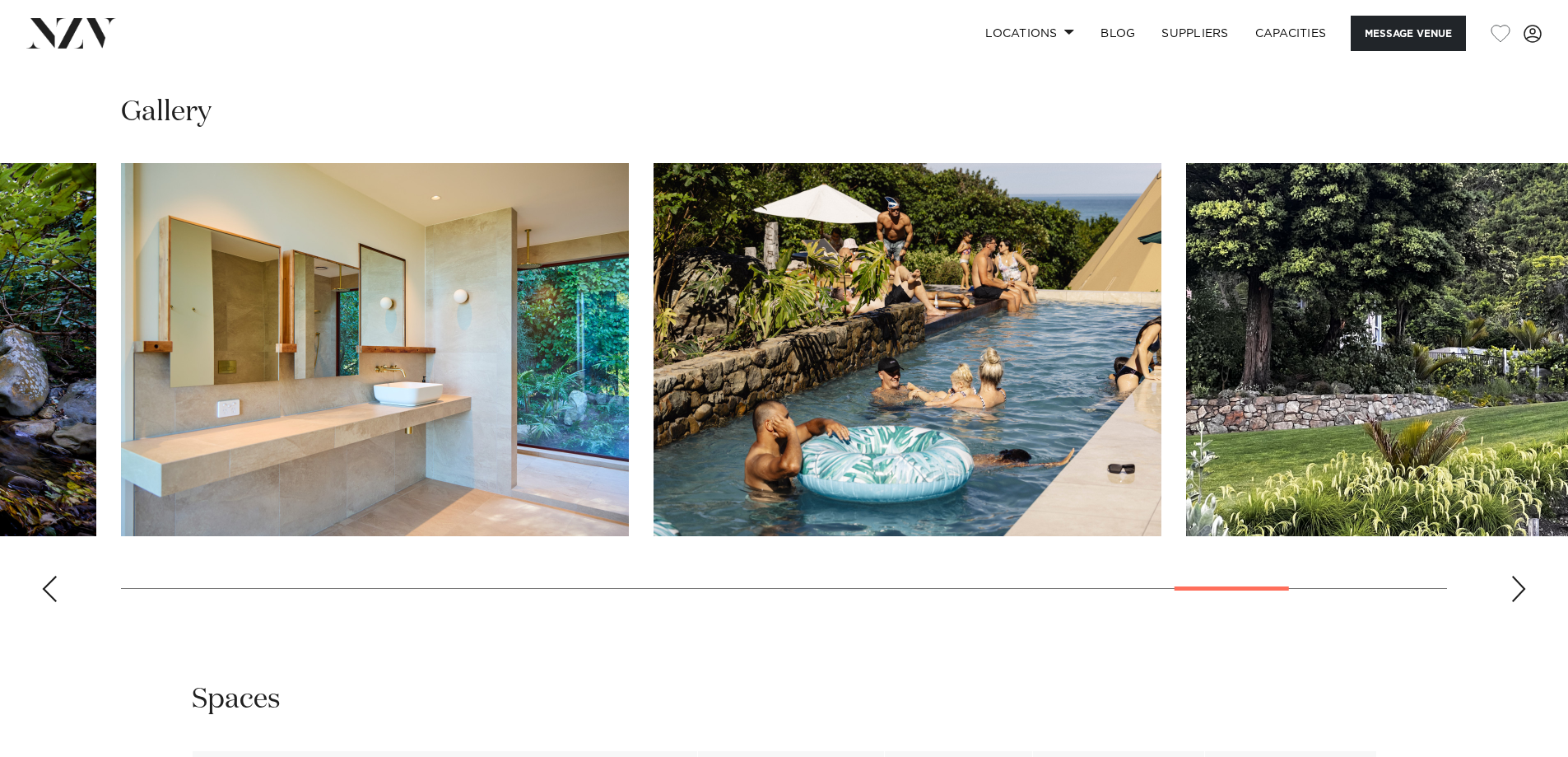
click at [1519, 579] on div "Next slide" at bounding box center [1519, 589] width 17 height 27
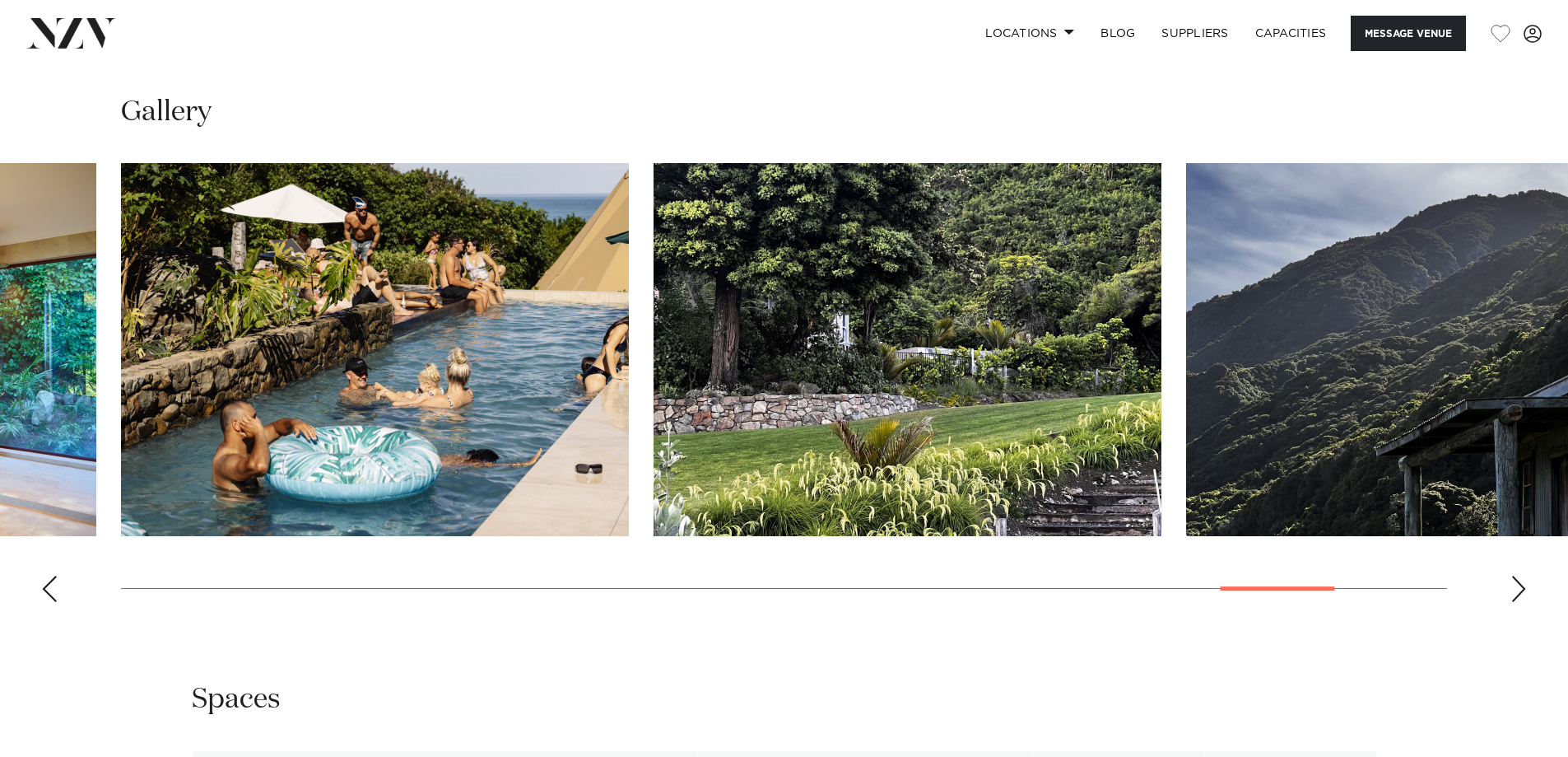
click at [1519, 579] on div "Next slide" at bounding box center [1519, 589] width 17 height 27
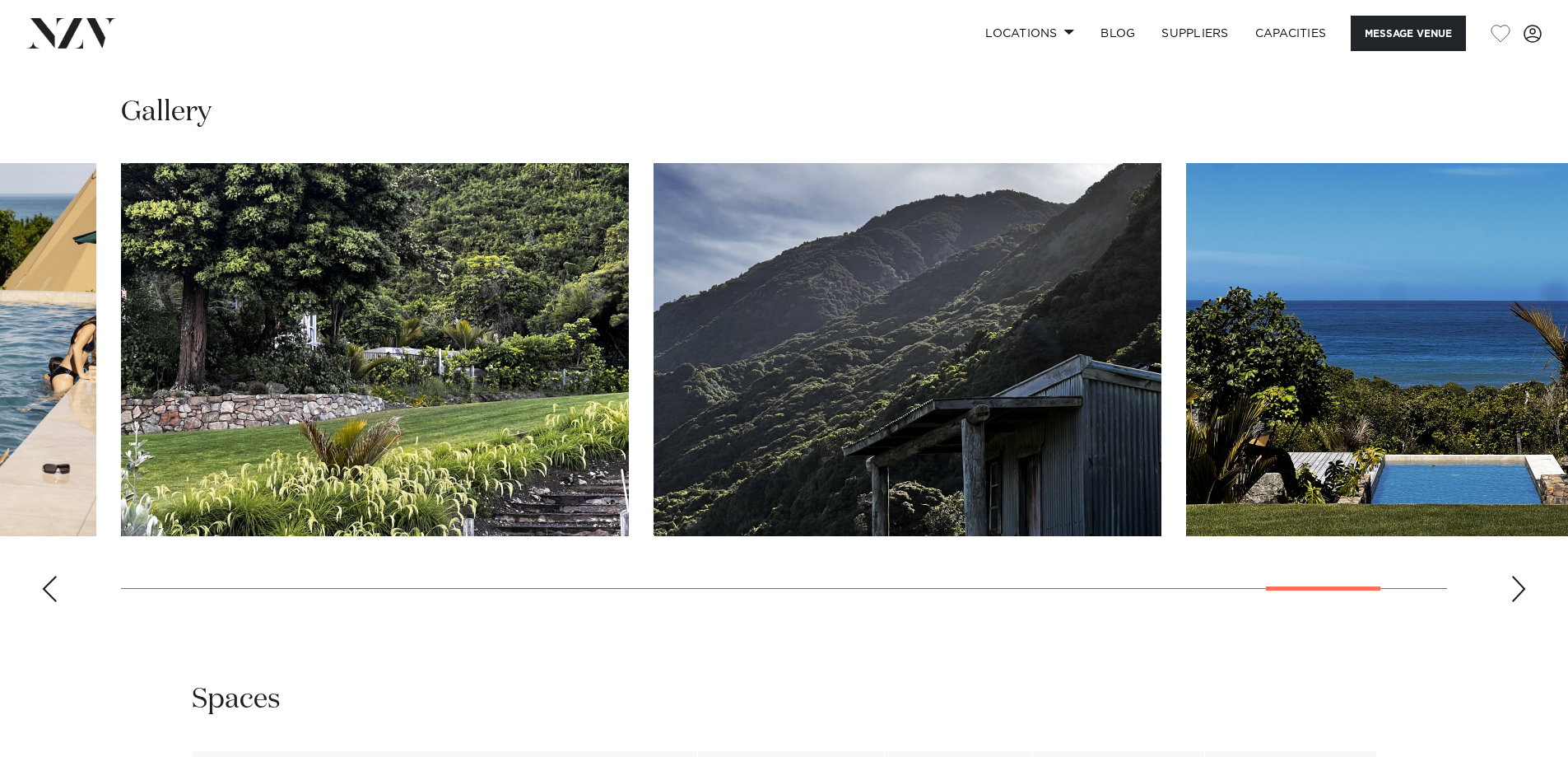
click at [1519, 575] on div "Next slide" at bounding box center [1519, 589] width 17 height 27
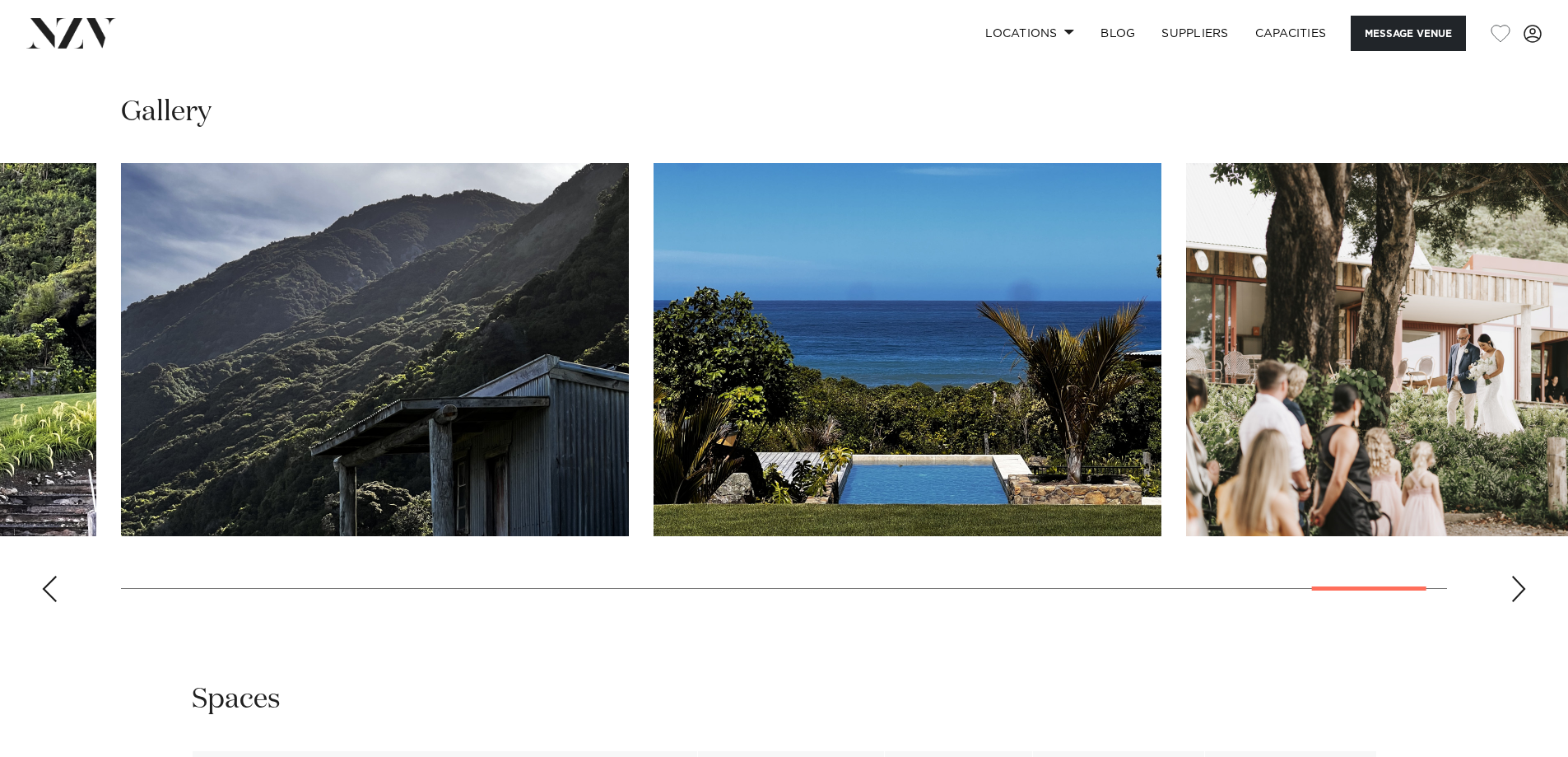
click at [1519, 575] on div "Next slide" at bounding box center [1519, 589] width 17 height 27
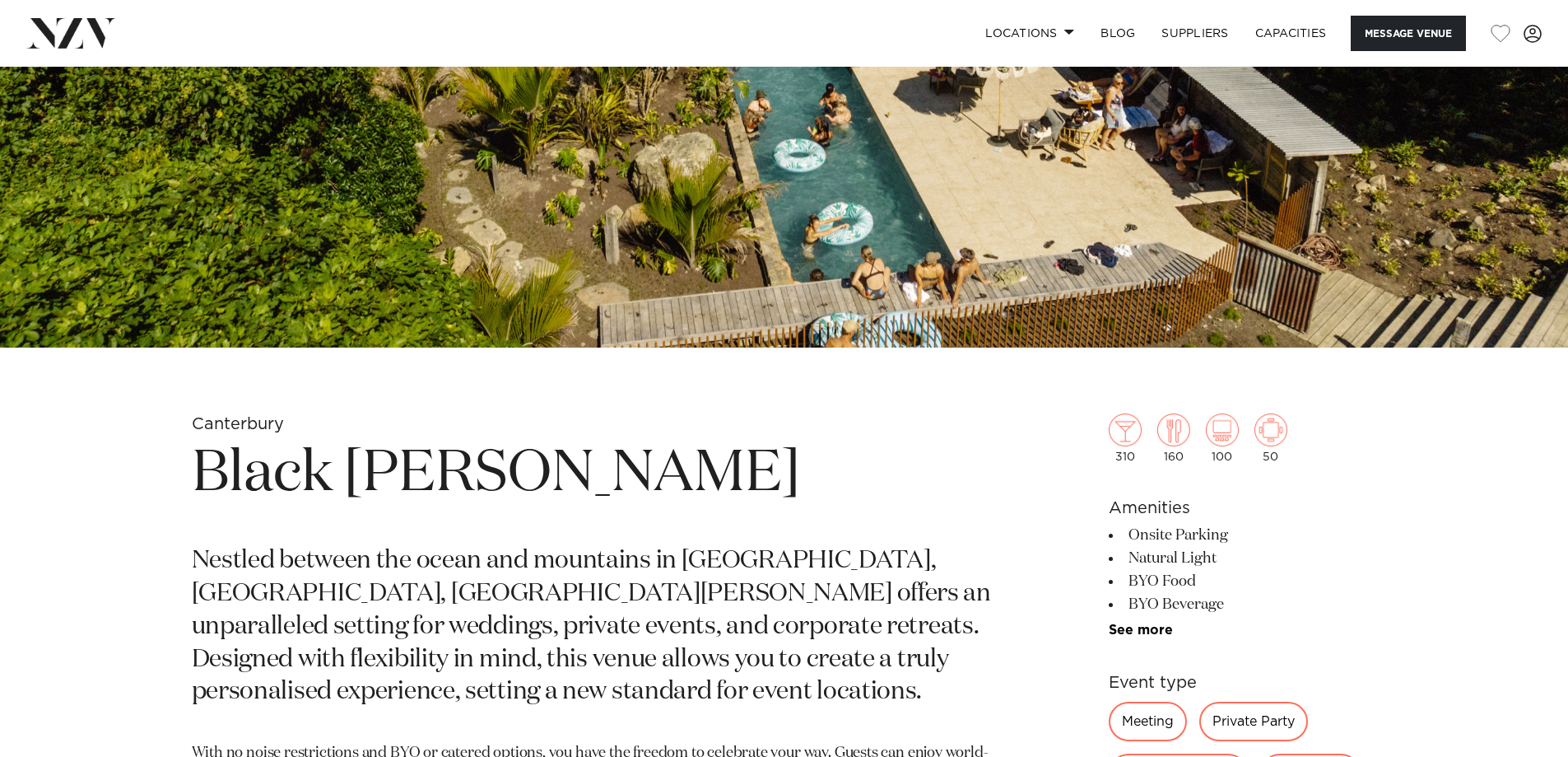
scroll to position [247, 0]
